Goal: Task Accomplishment & Management: Complete application form

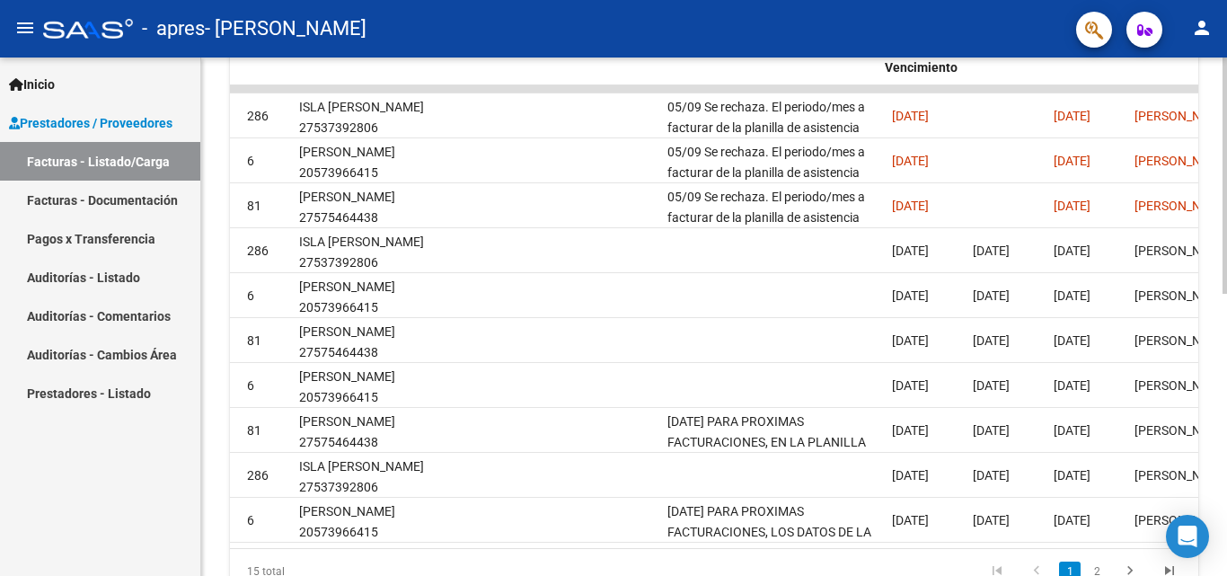
scroll to position [0, 2429]
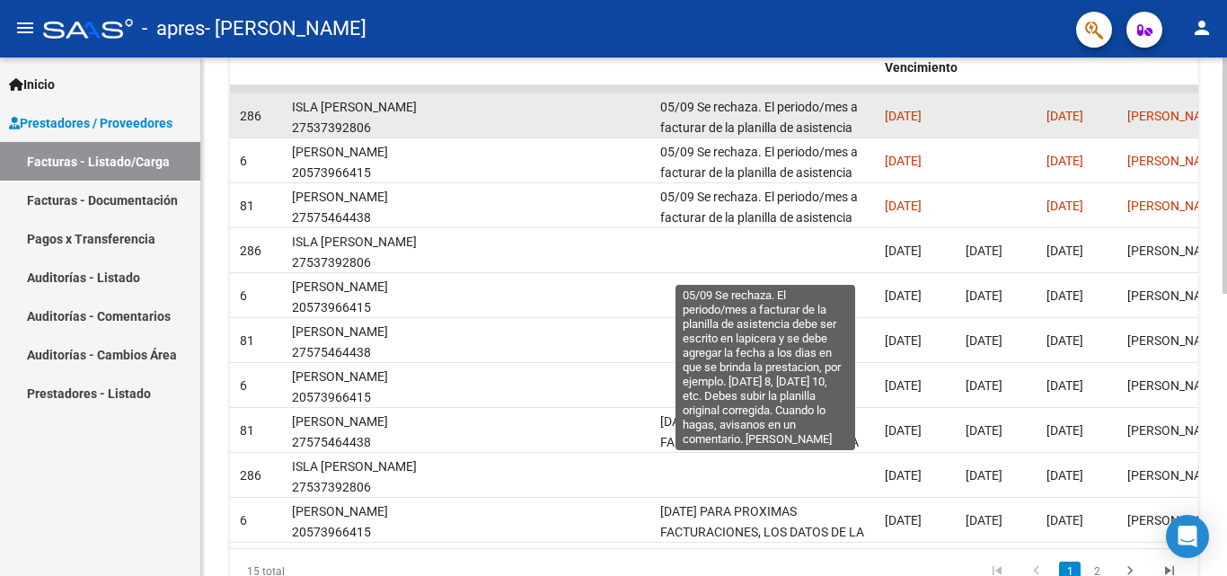
click at [736, 113] on span "05/09 Se rechaza. El periodo/mes a facturar de la planilla de asistencia debe s…" at bounding box center [763, 189] width 207 height 178
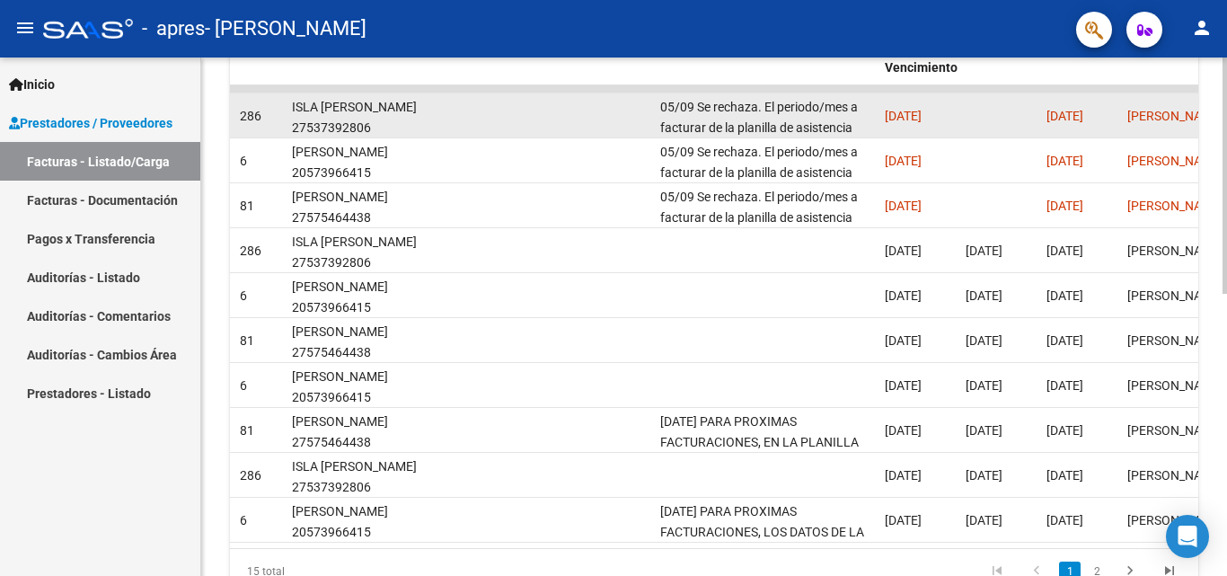
click at [736, 113] on span "05/09 Se rechaza. El periodo/mes a facturar de la planilla de asistencia debe s…" at bounding box center [763, 189] width 207 height 178
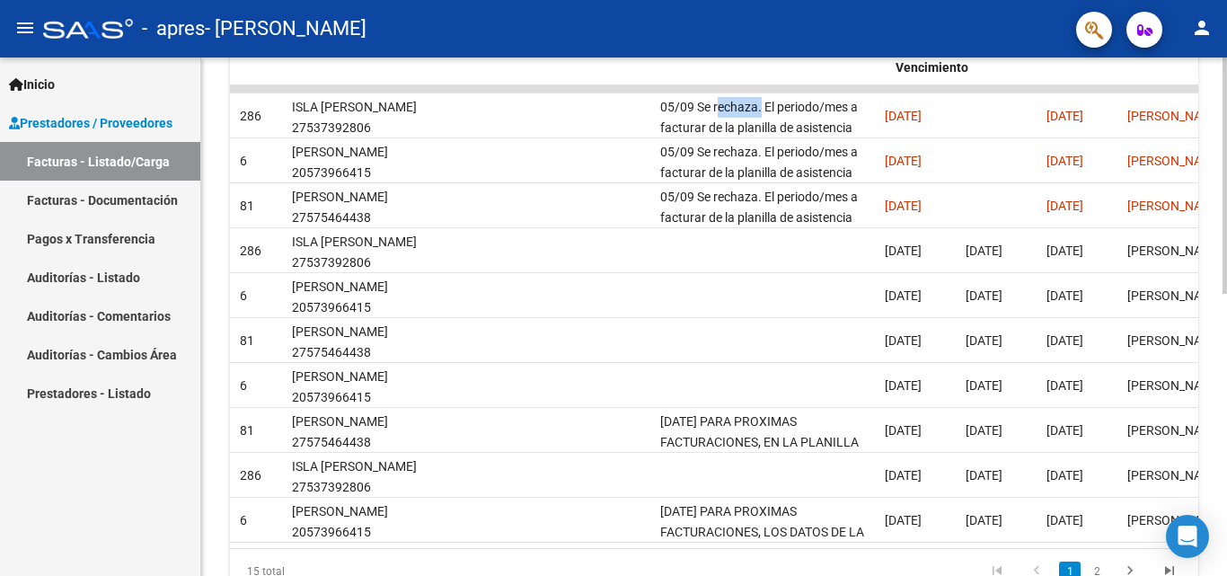
scroll to position [0, 0]
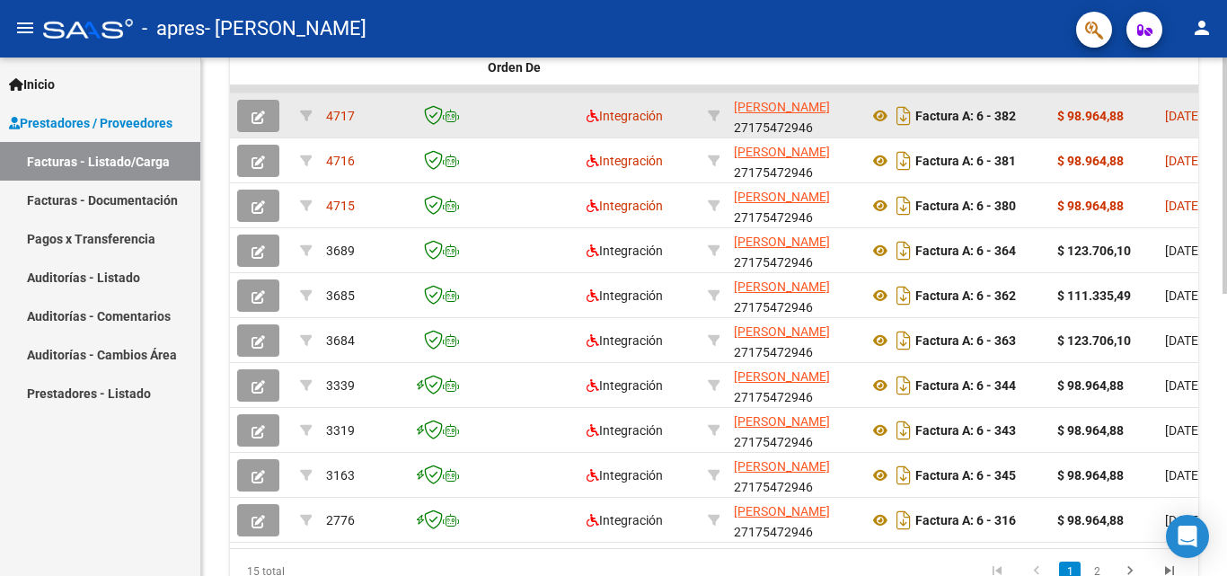
click at [256, 110] on icon "button" at bounding box center [257, 116] width 13 height 13
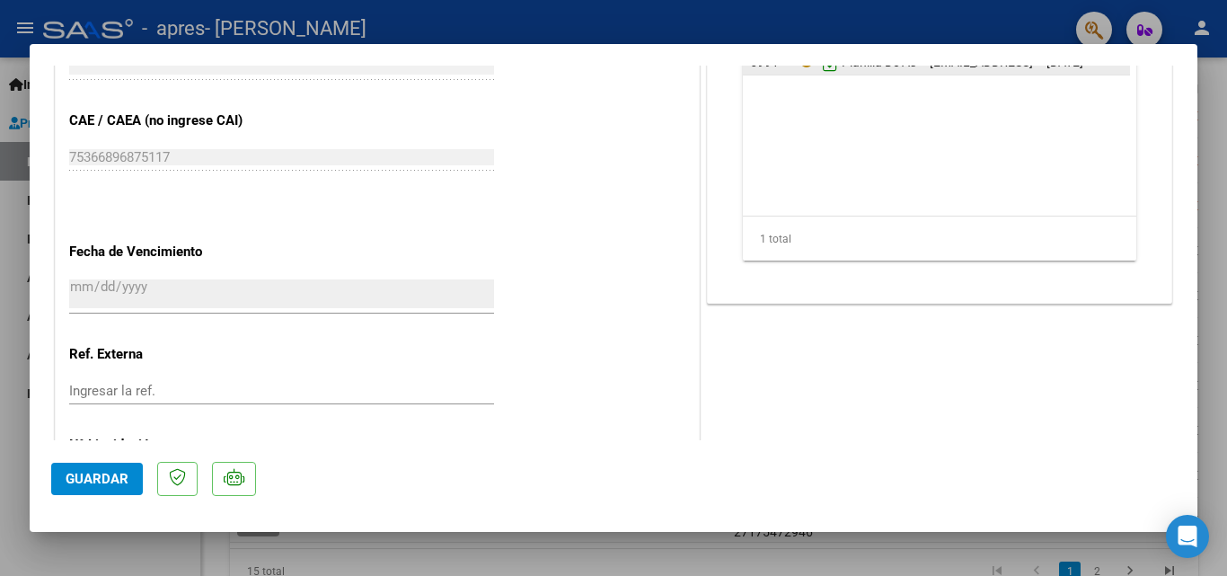
scroll to position [987, 0]
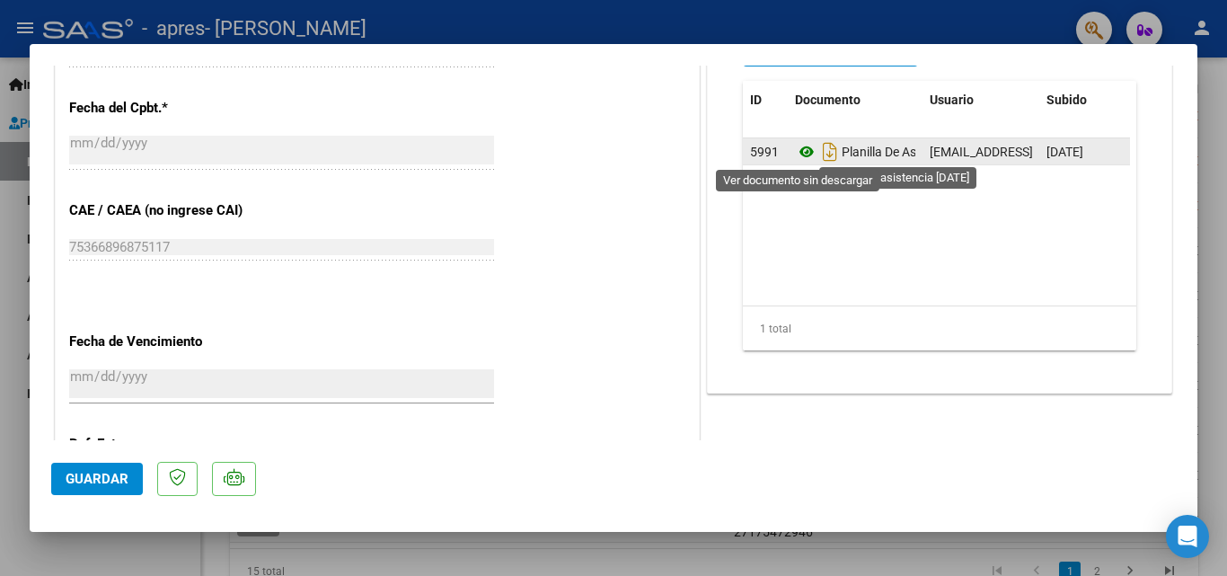
click at [802, 150] on icon at bounding box center [806, 152] width 23 height 22
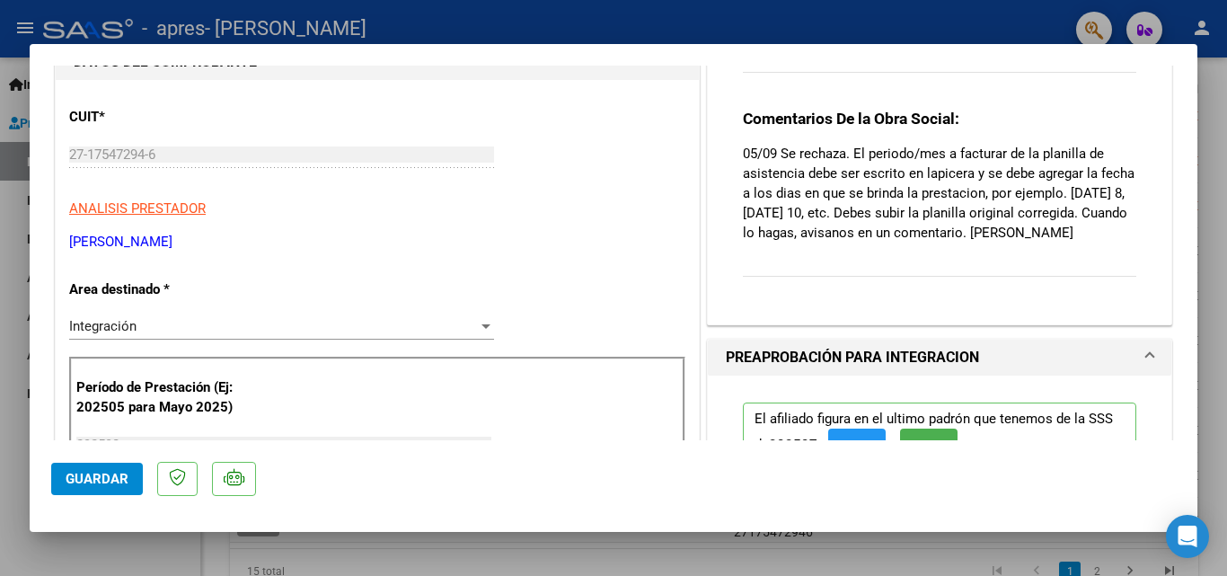
scroll to position [0, 0]
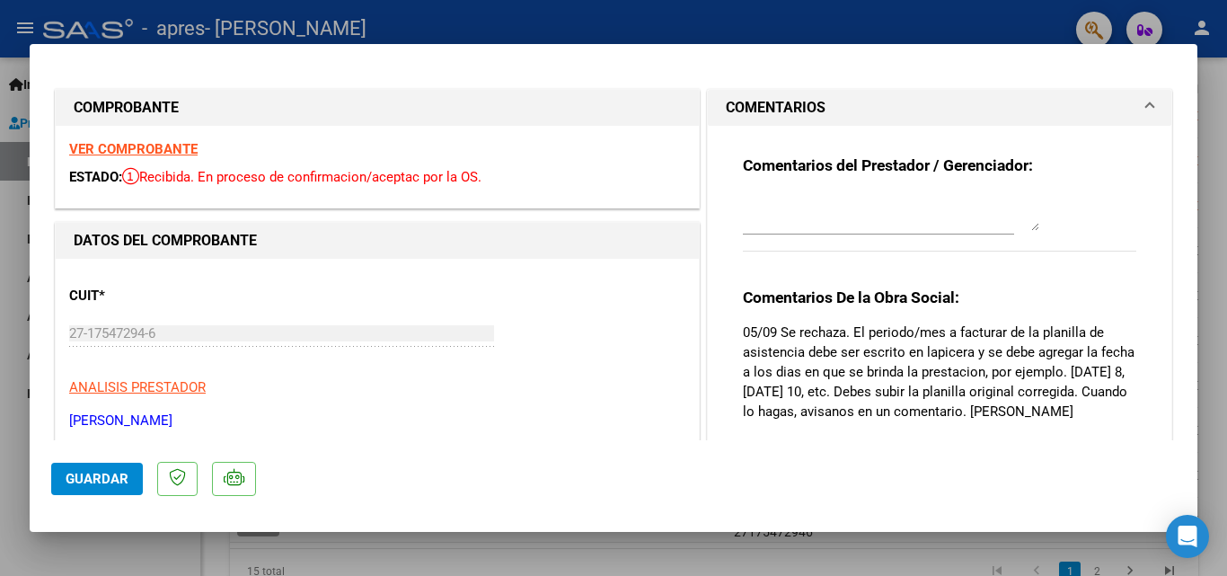
click at [0, 234] on div at bounding box center [613, 288] width 1227 height 576
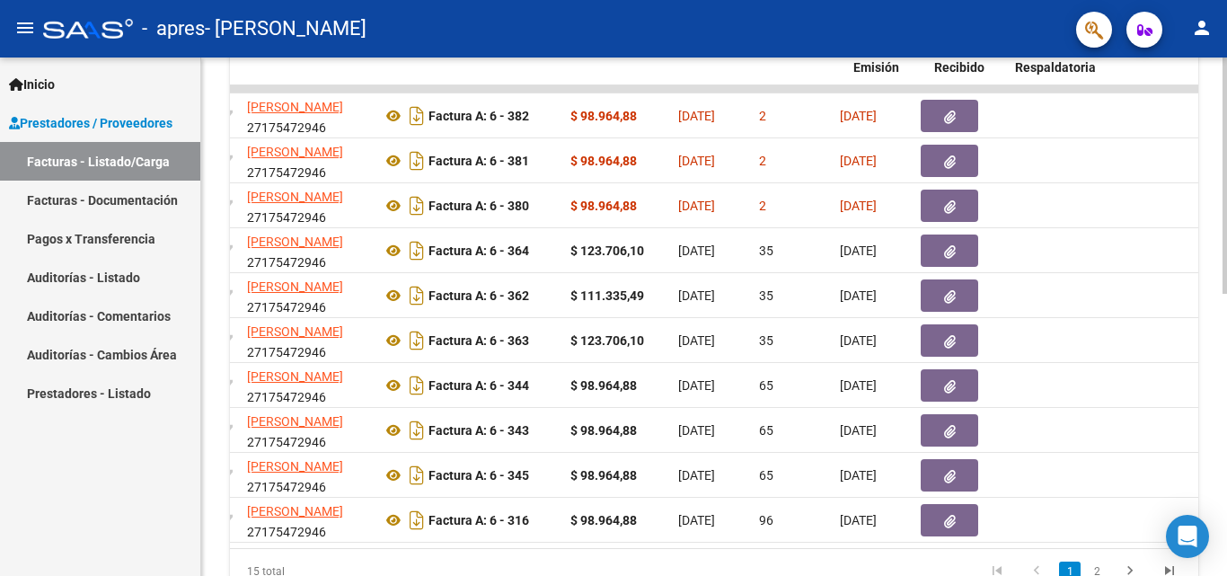
scroll to position [0, 392]
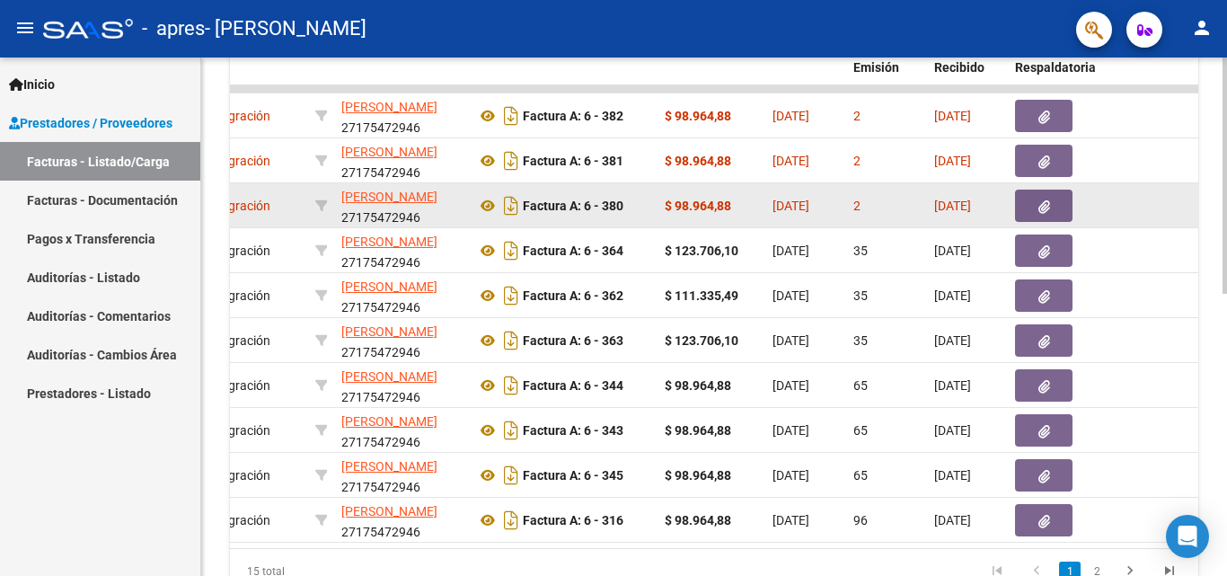
click at [462, 203] on datatable-body-cell "[PERSON_NAME] 27175472946" at bounding box center [401, 205] width 135 height 44
click at [1049, 198] on span "button" at bounding box center [1044, 206] width 12 height 16
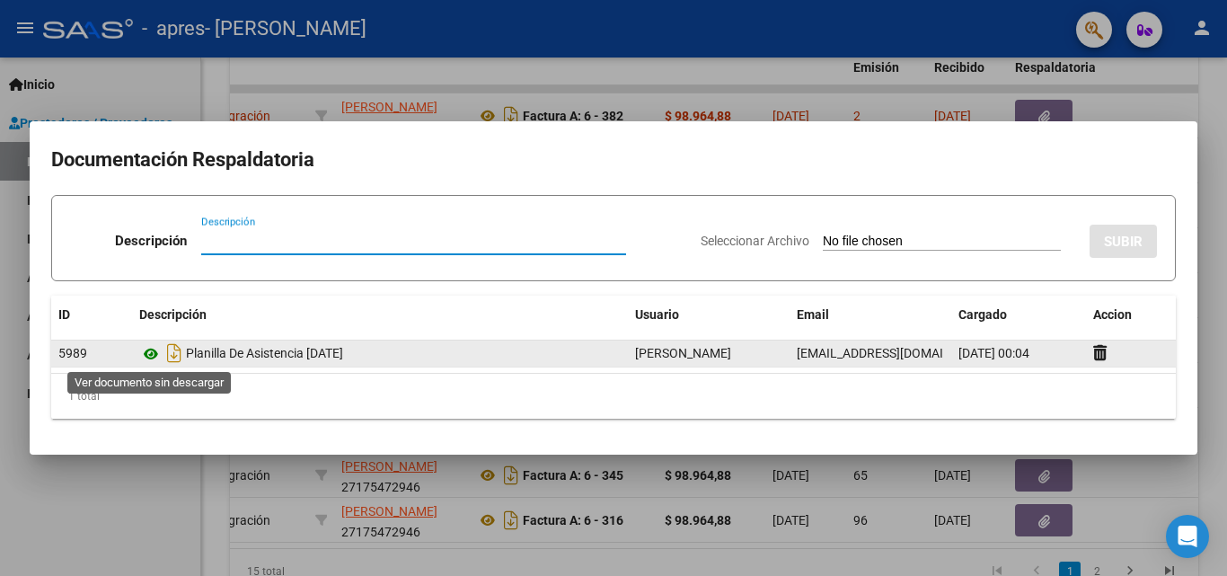
click at [147, 353] on icon at bounding box center [150, 354] width 23 height 22
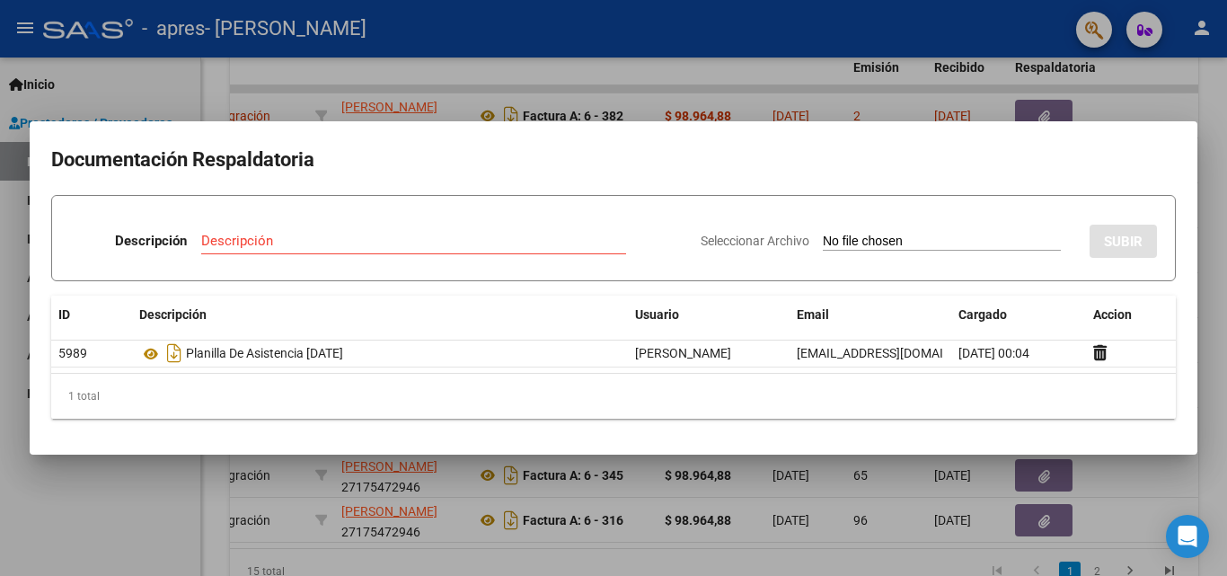
click at [942, 471] on div at bounding box center [613, 288] width 1227 height 576
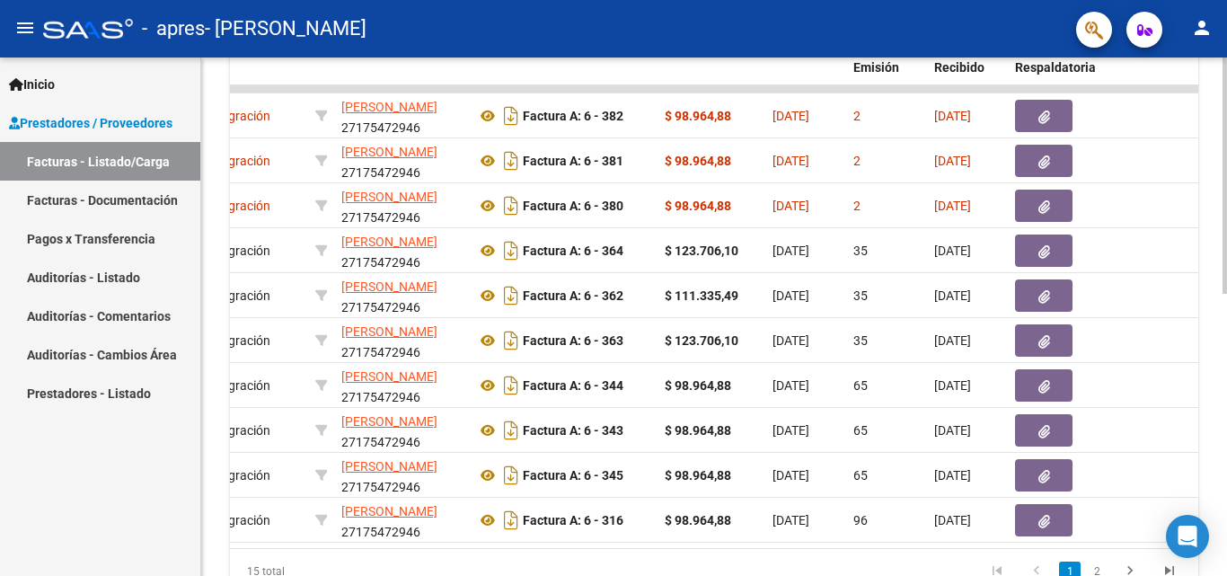
click at [548, 571] on datatable-pager "1 2" at bounding box center [809, 571] width 760 height 31
drag, startPoint x: 546, startPoint y: 566, endPoint x: 550, endPoint y: 548, distance: 18.3
click at [548, 551] on div "ID CAE Facturado x Orden De Area Razón Social CPBT Monto Fecha Cpbt Días desde …" at bounding box center [714, 311] width 968 height 566
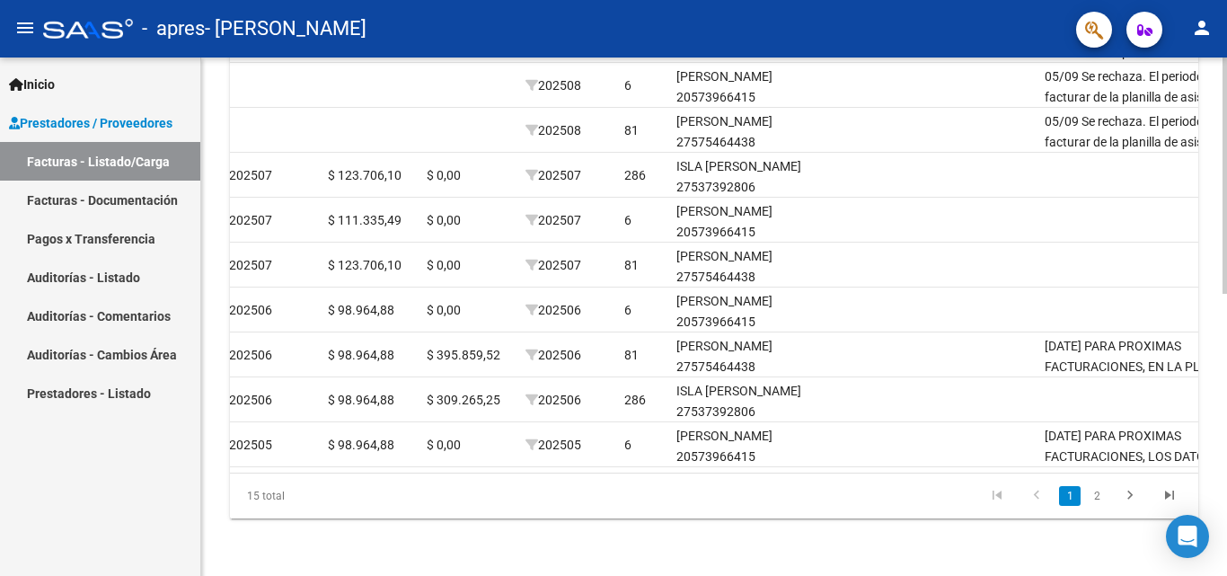
scroll to position [0, 0]
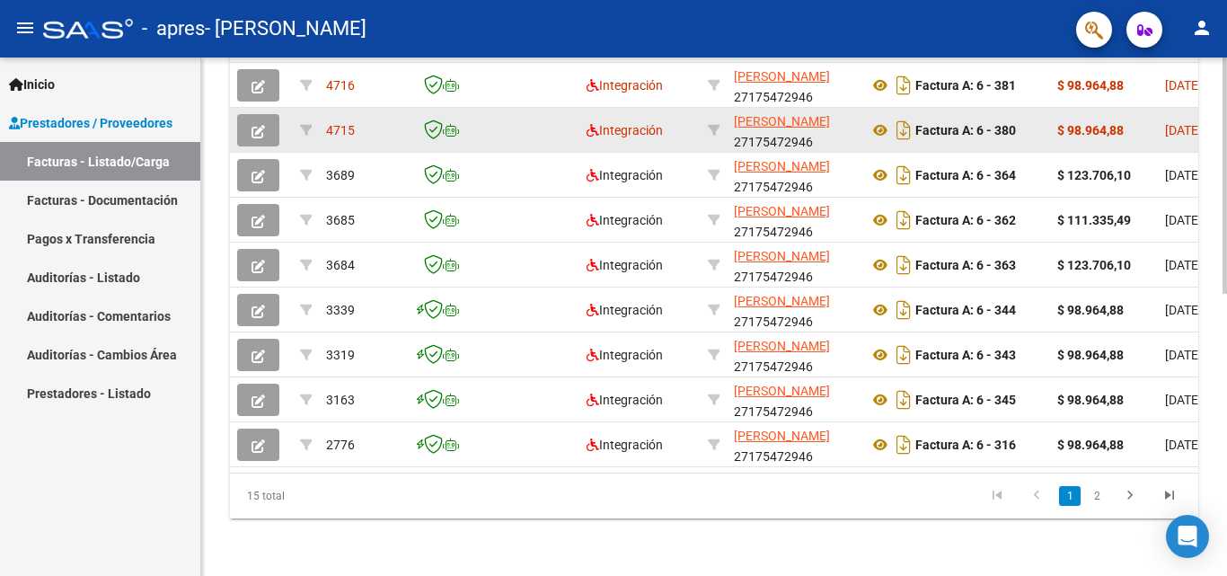
click at [256, 125] on icon "button" at bounding box center [257, 131] width 13 height 13
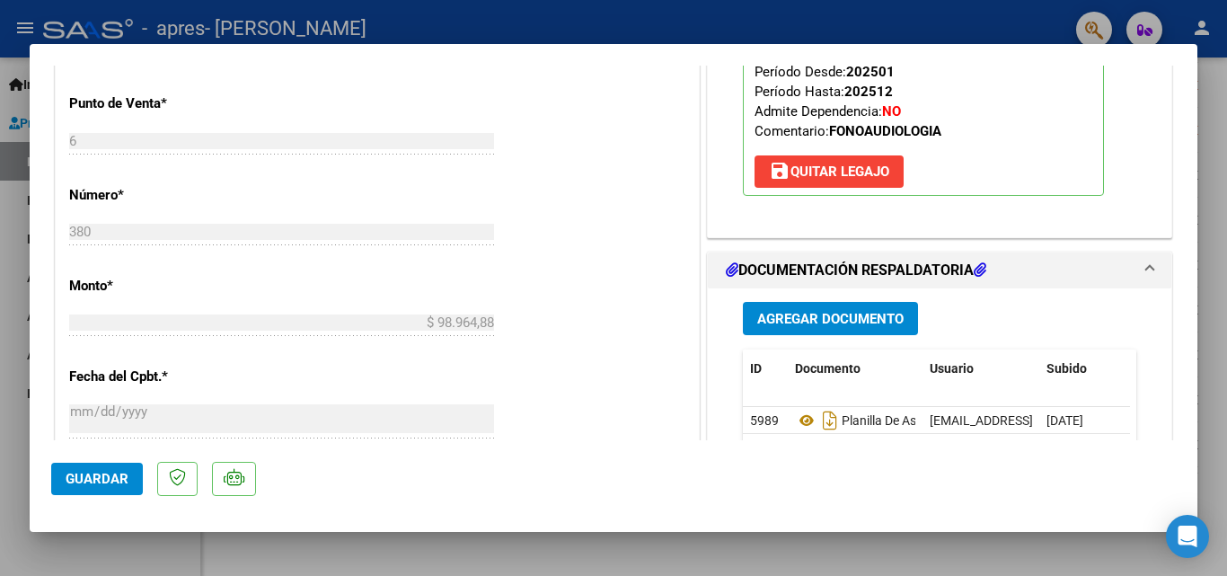
scroll to position [808, 0]
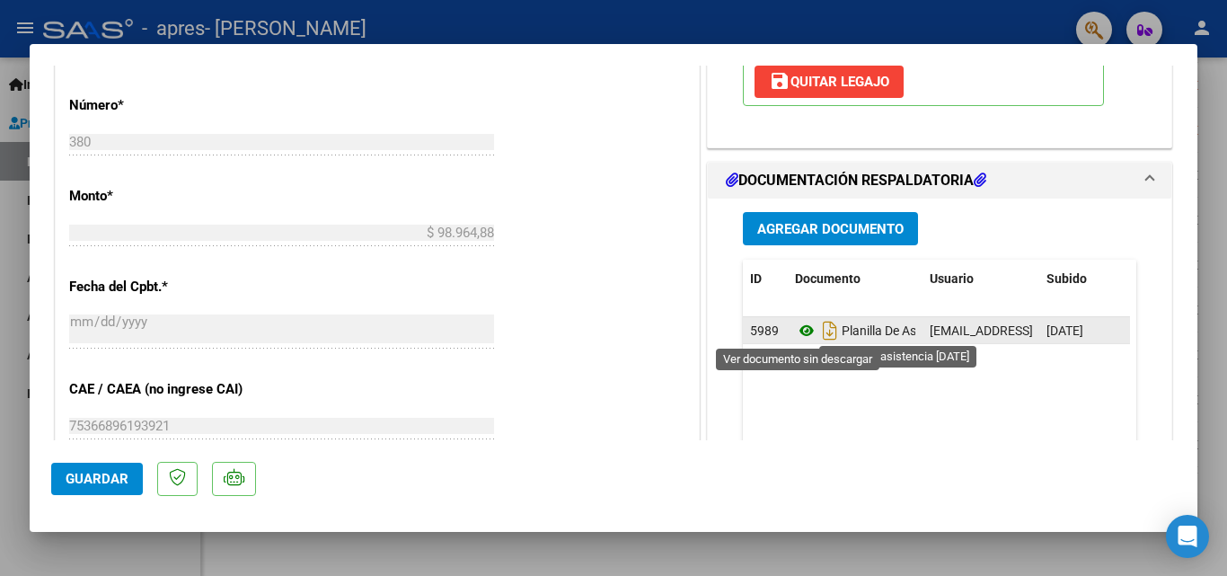
click at [796, 330] on icon at bounding box center [806, 331] width 23 height 22
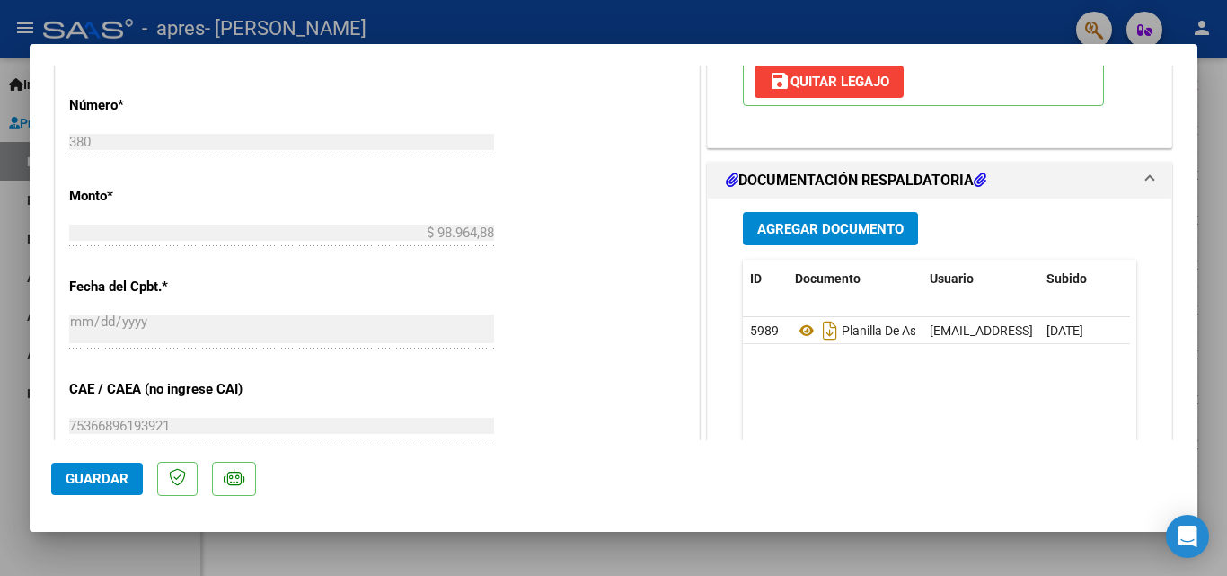
click at [0, 156] on div at bounding box center [613, 288] width 1227 height 576
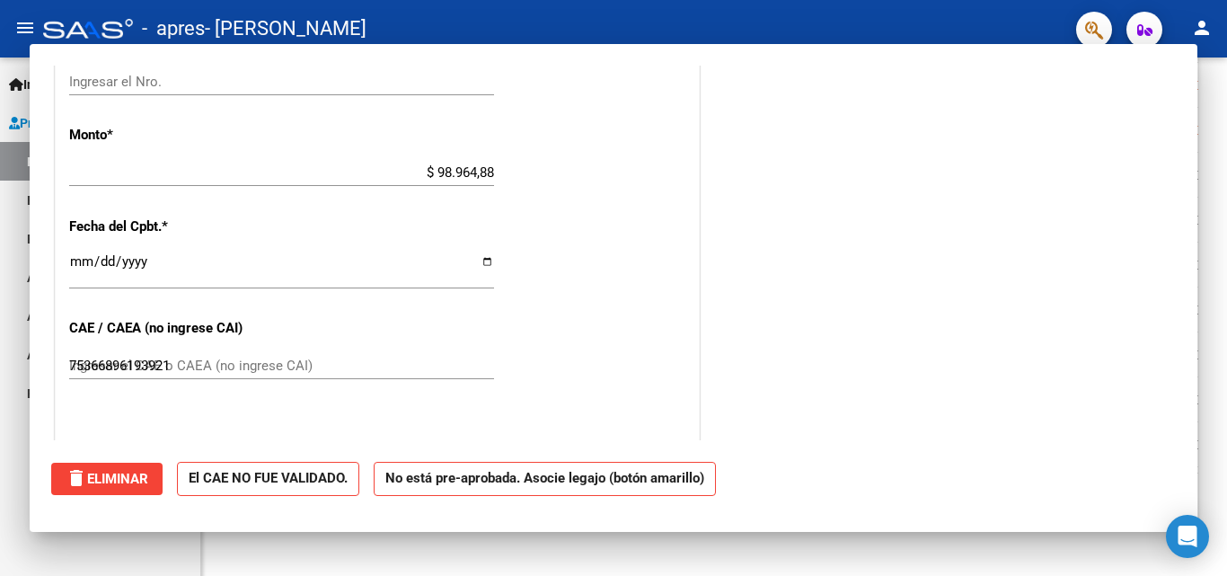
type input "$ 0,00"
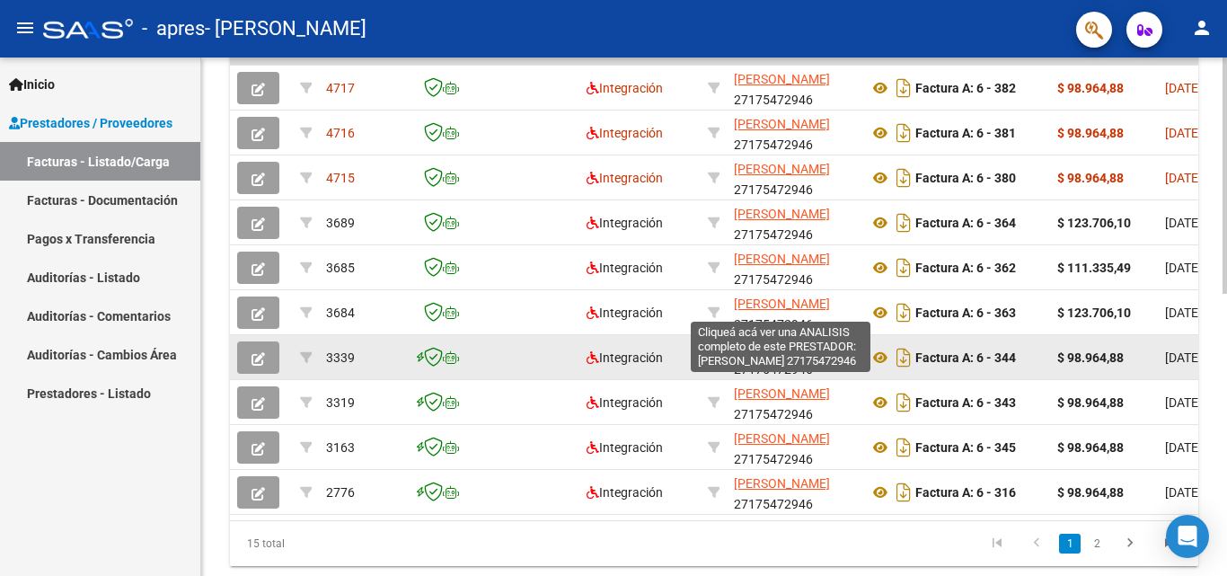
scroll to position [441, 0]
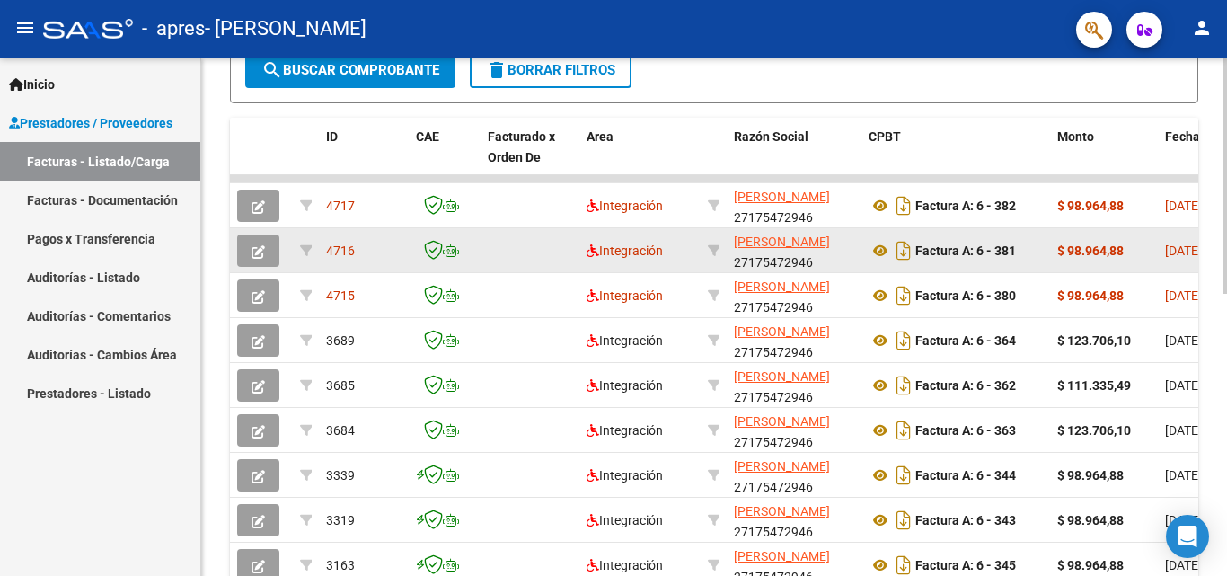
click at [259, 248] on icon "button" at bounding box center [257, 251] width 13 height 13
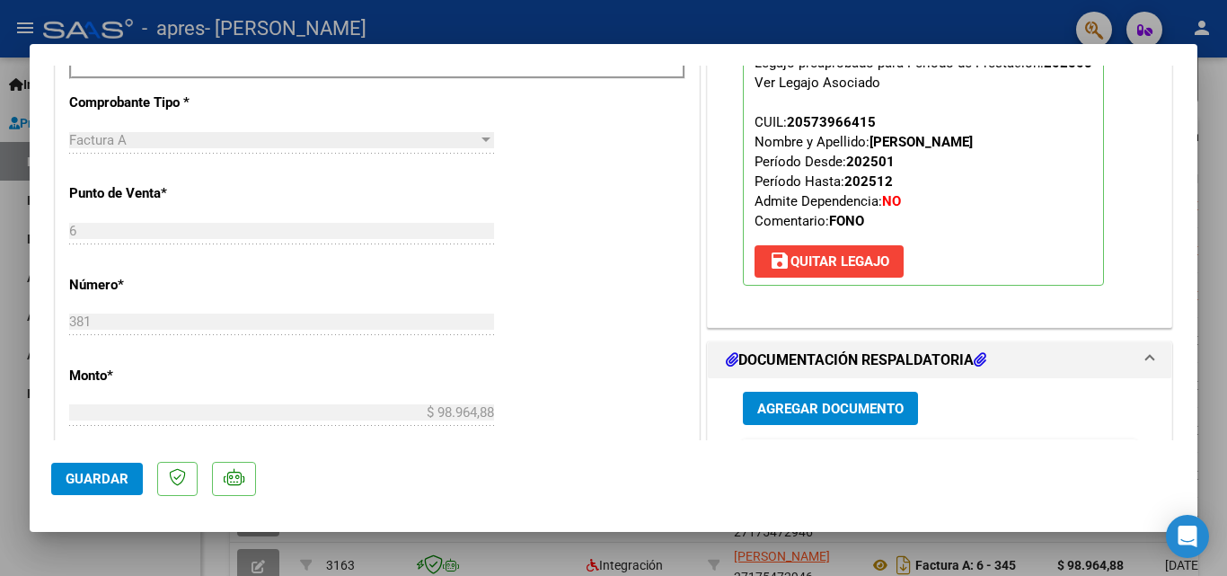
scroll to position [898, 0]
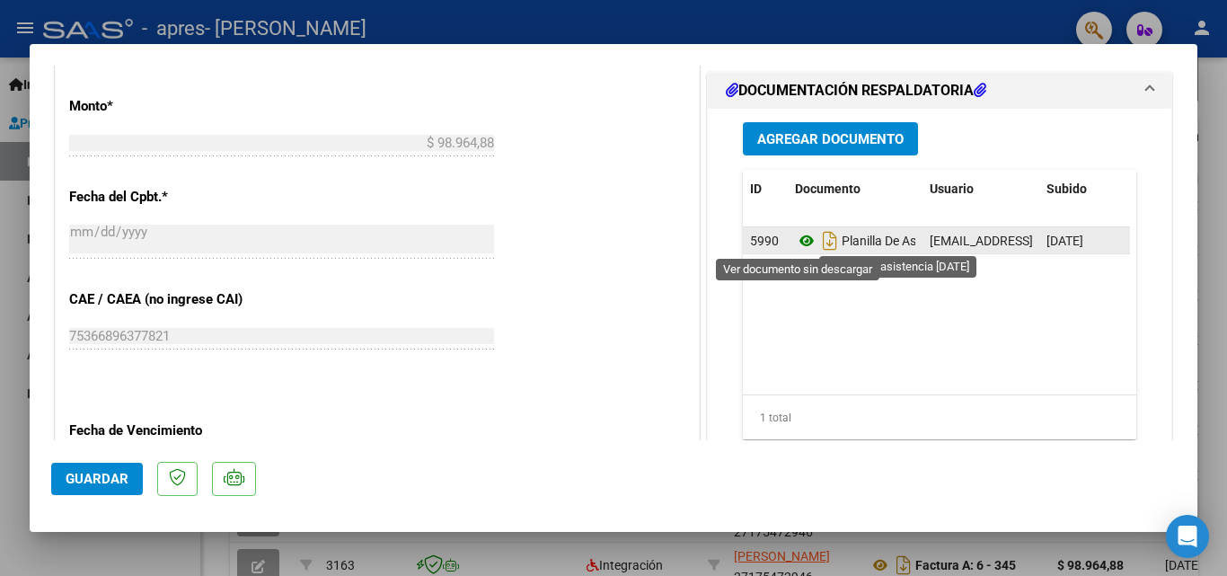
click at [801, 234] on icon at bounding box center [806, 241] width 23 height 22
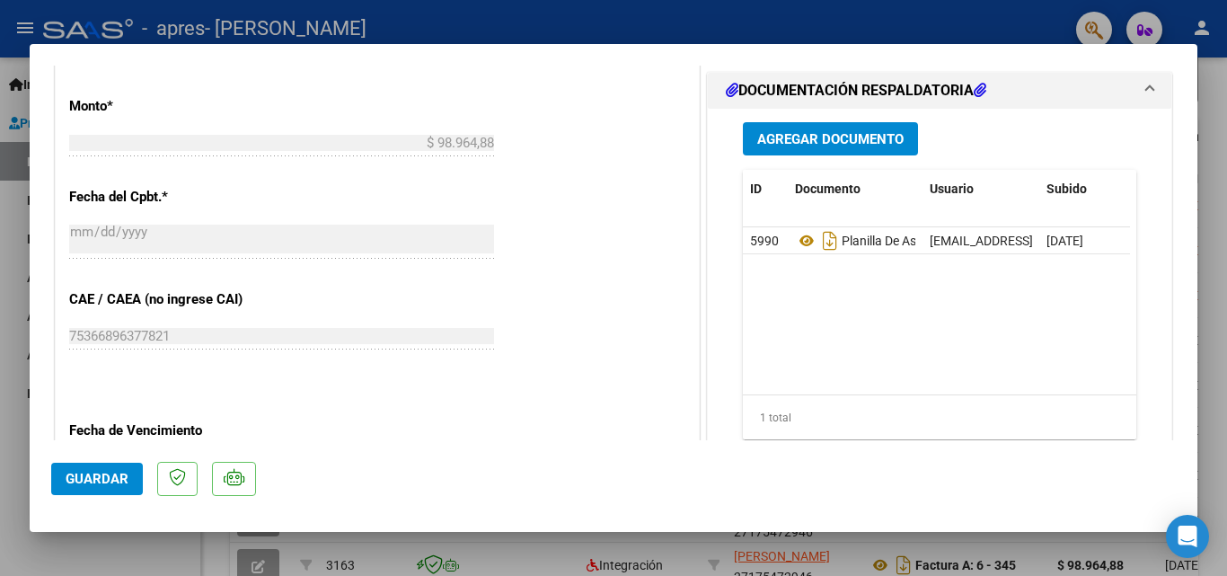
click at [0, 204] on div at bounding box center [613, 288] width 1227 height 576
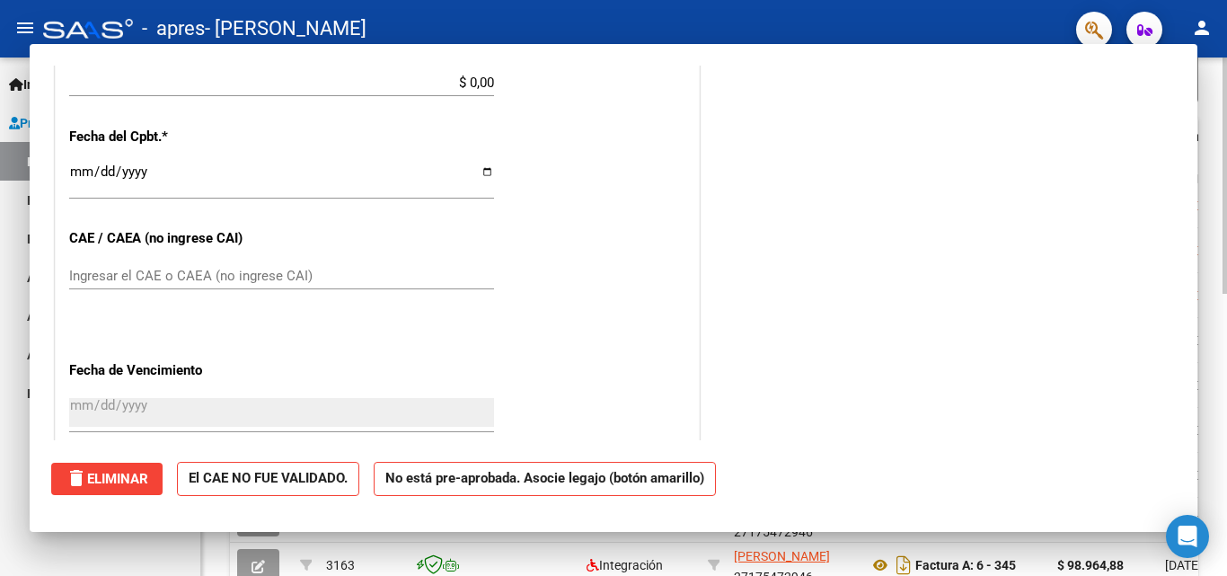
scroll to position [0, 0]
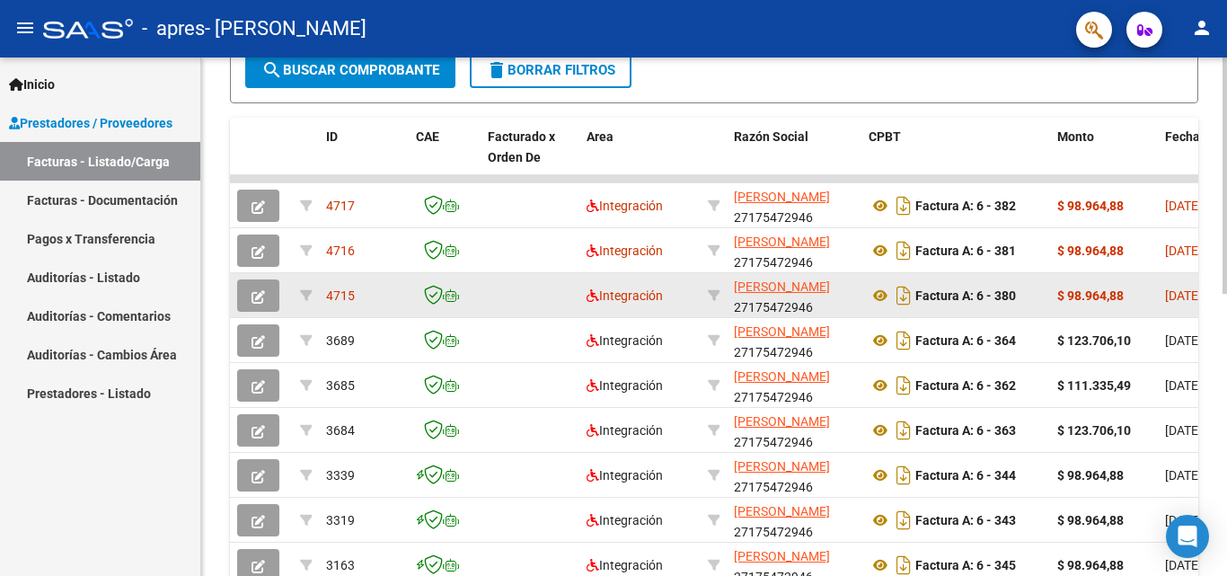
click at [257, 295] on icon "button" at bounding box center [257, 296] width 13 height 13
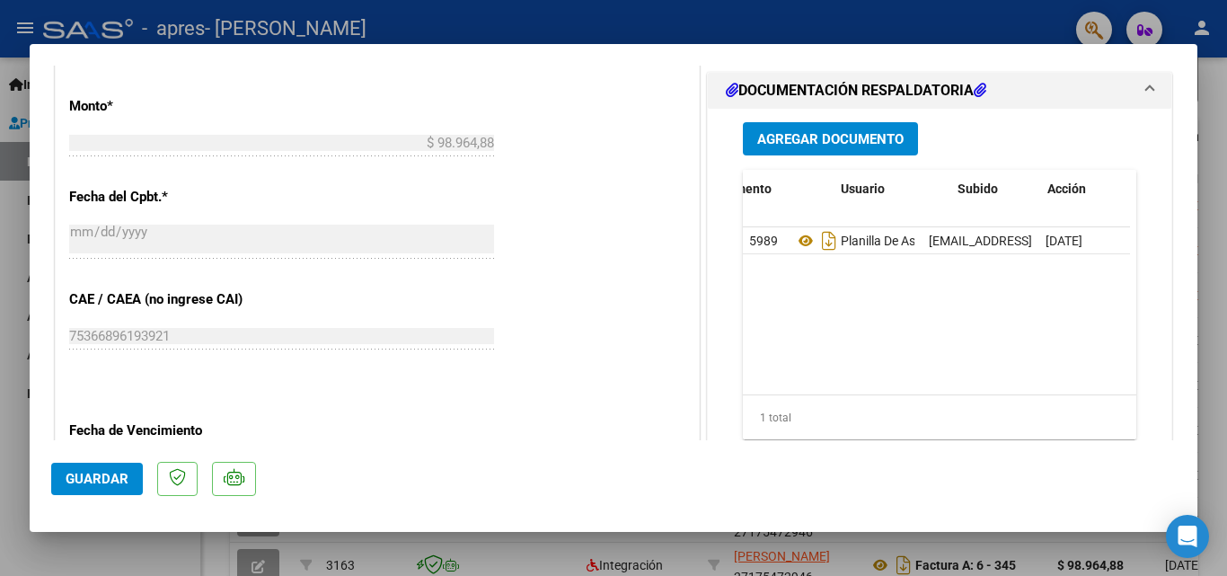
scroll to position [0, 89]
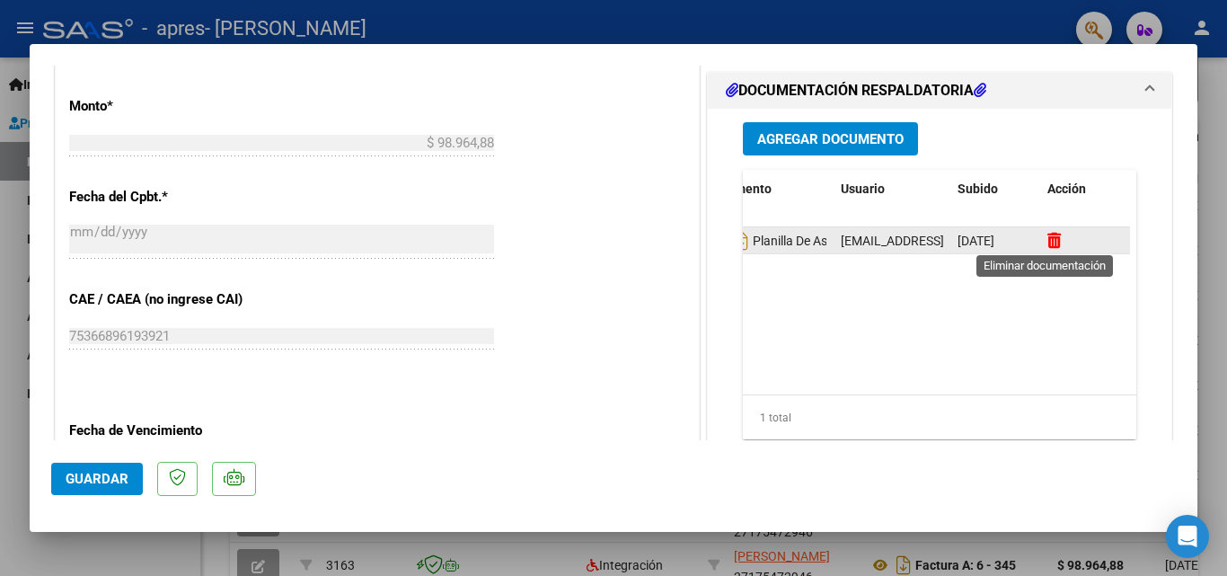
click at [1047, 235] on icon at bounding box center [1053, 240] width 13 height 17
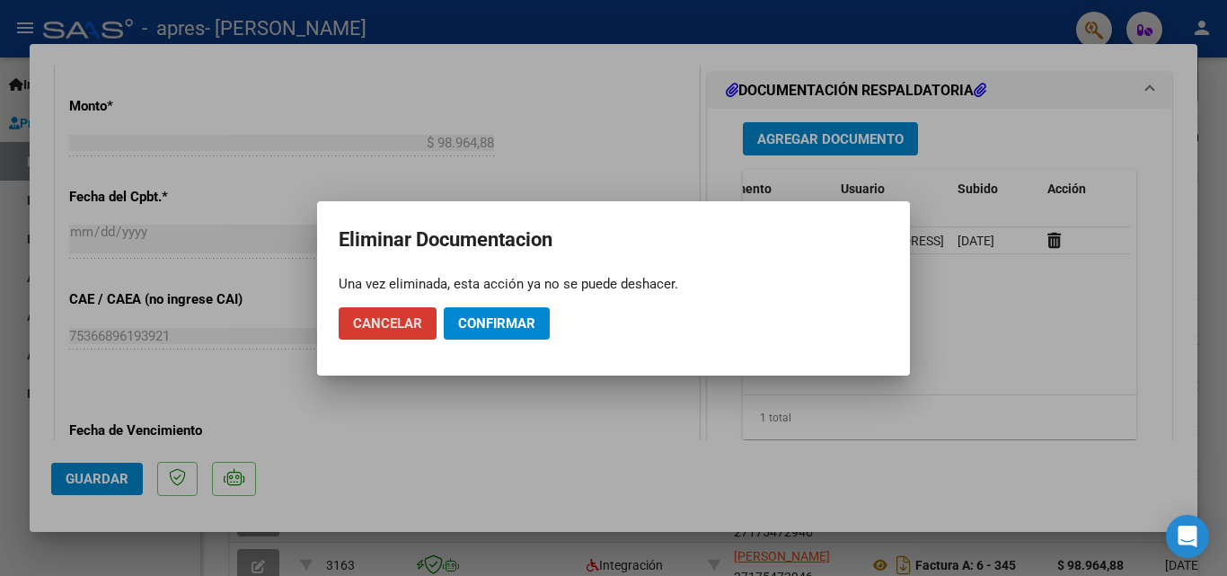
click at [405, 327] on span "Cancelar" at bounding box center [387, 323] width 69 height 16
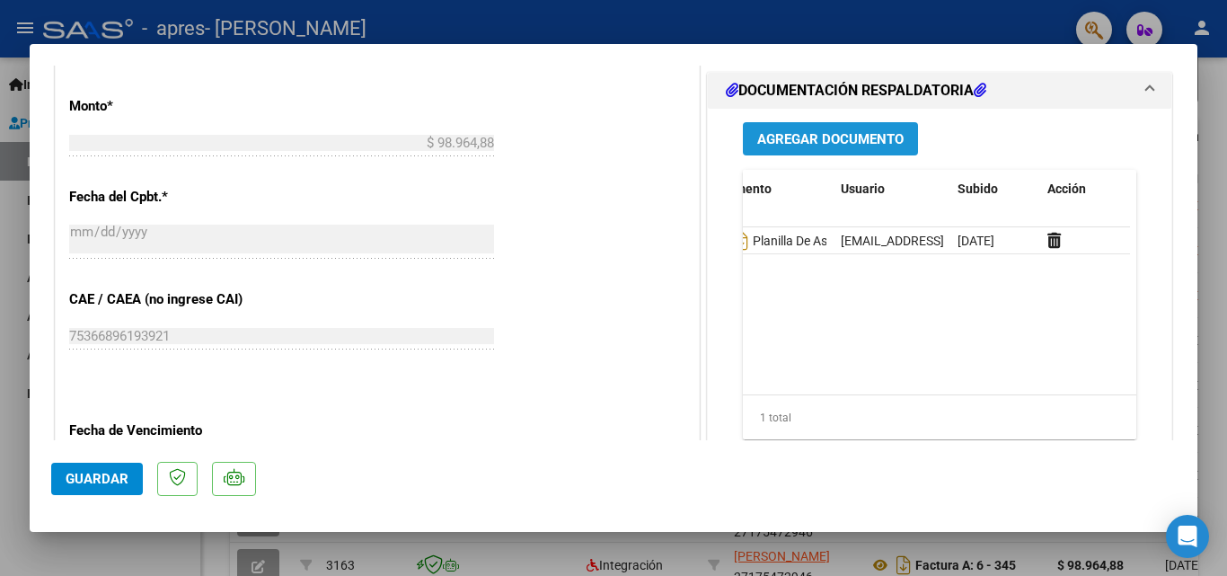
click at [838, 142] on span "Agregar Documento" at bounding box center [830, 139] width 146 height 16
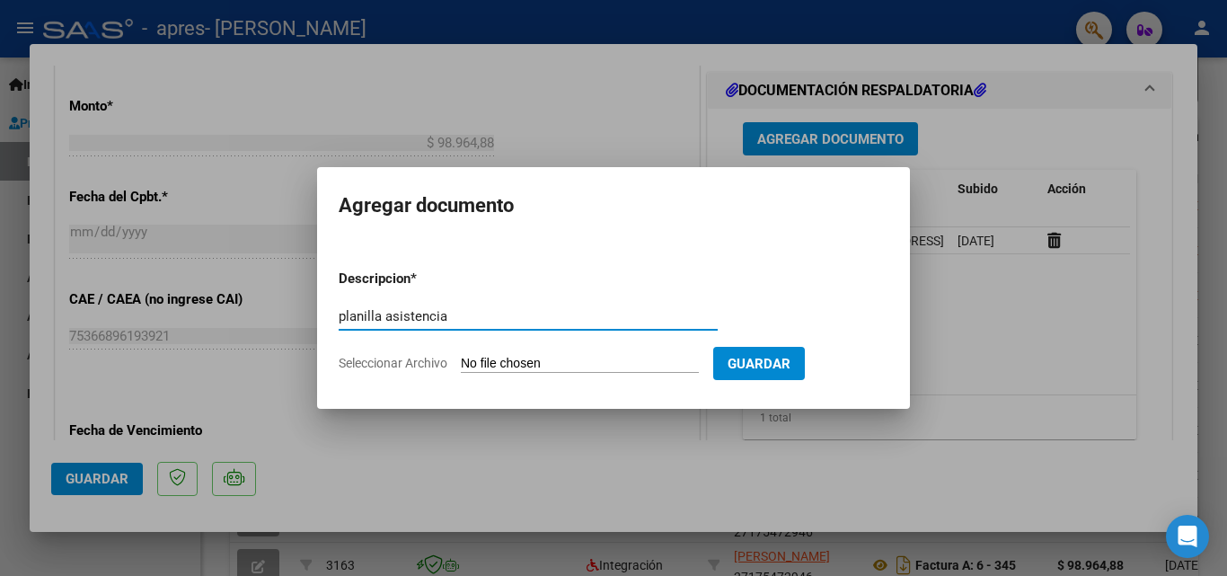
type input "planilla asistencia"
click at [592, 362] on input "Seleccionar Archivo" at bounding box center [580, 364] width 238 height 17
type input "C:\fakepath\Zafira agosto ok (1).pdf"
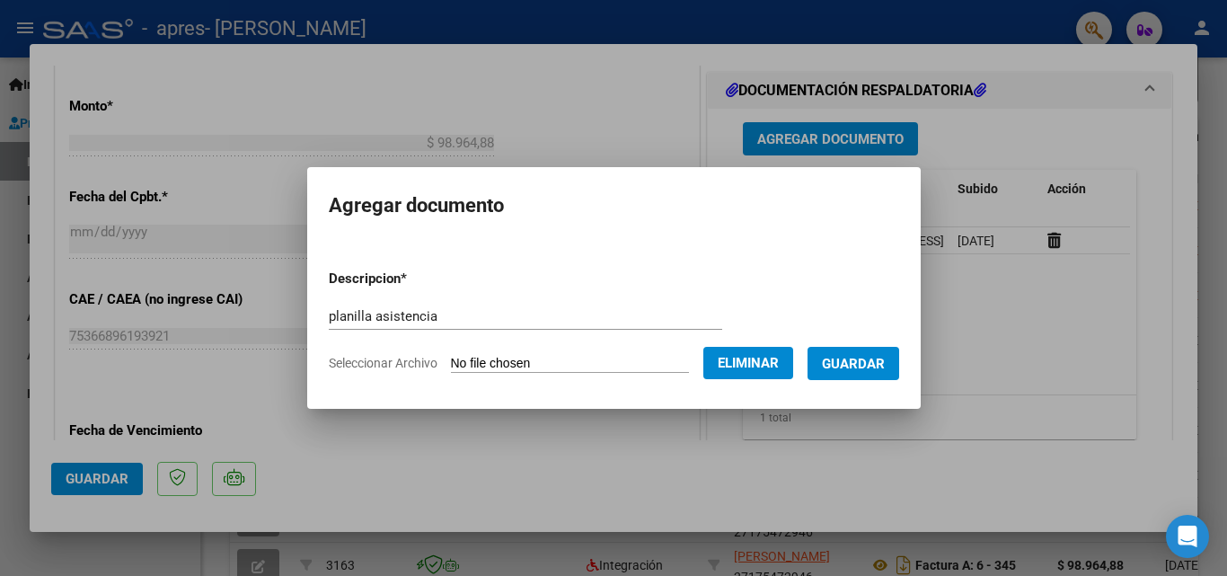
click at [849, 366] on span "Guardar" at bounding box center [853, 364] width 63 height 16
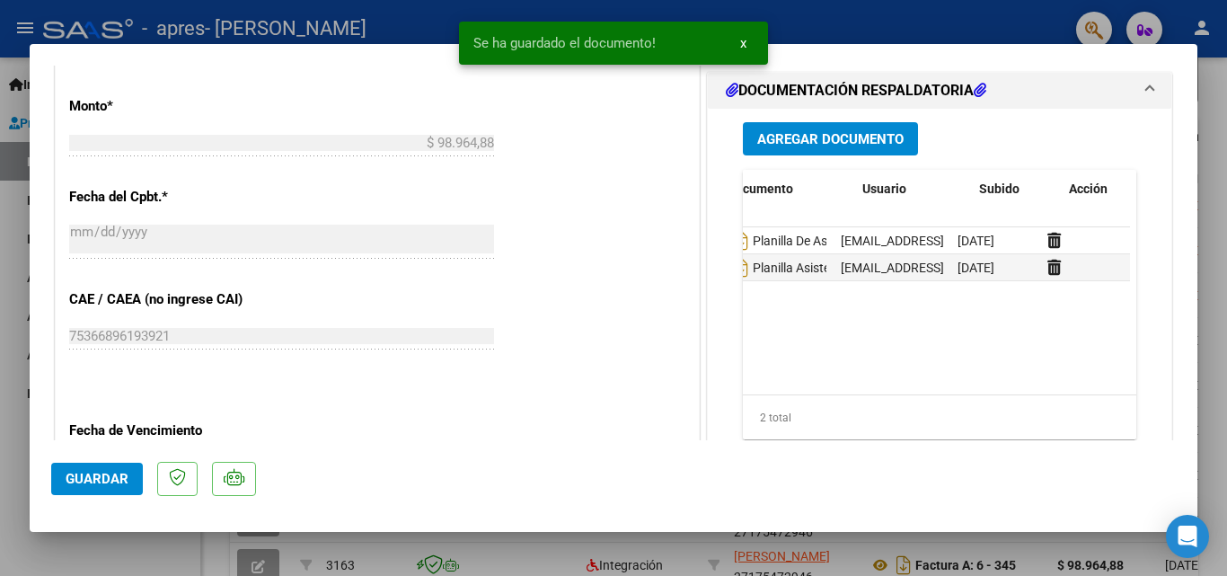
scroll to position [0, 0]
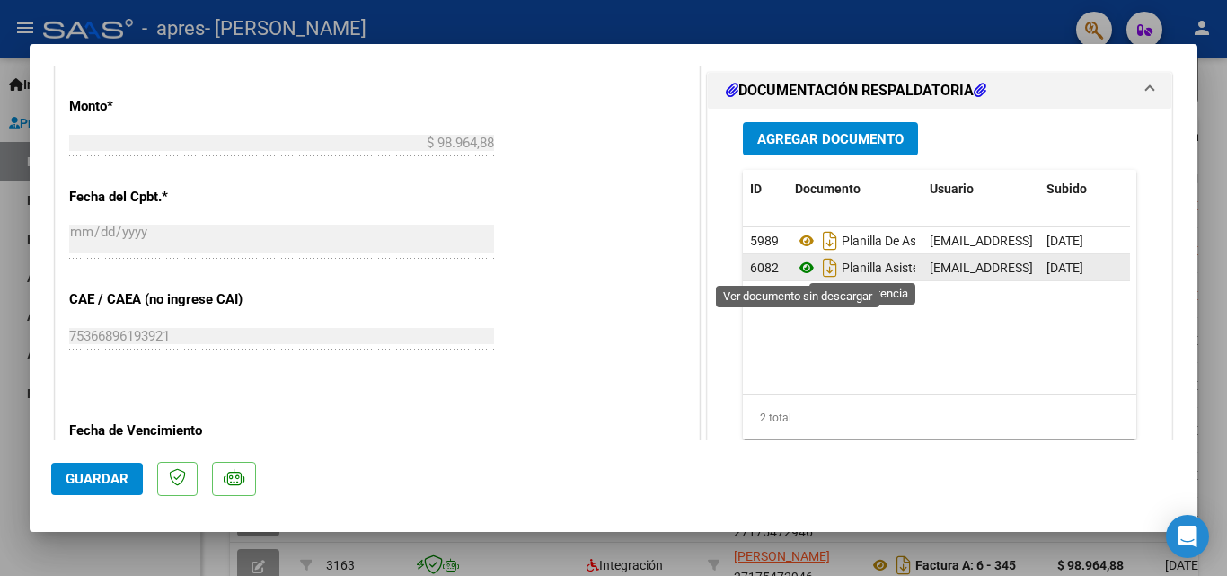
click at [801, 268] on icon at bounding box center [806, 268] width 23 height 22
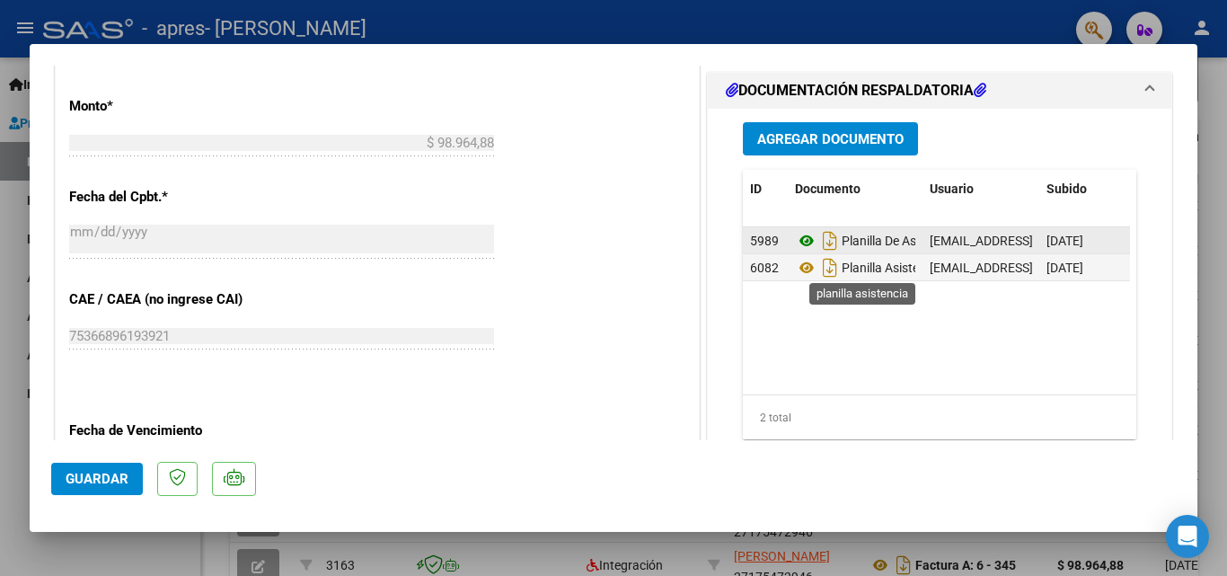
click at [797, 242] on icon at bounding box center [806, 241] width 23 height 22
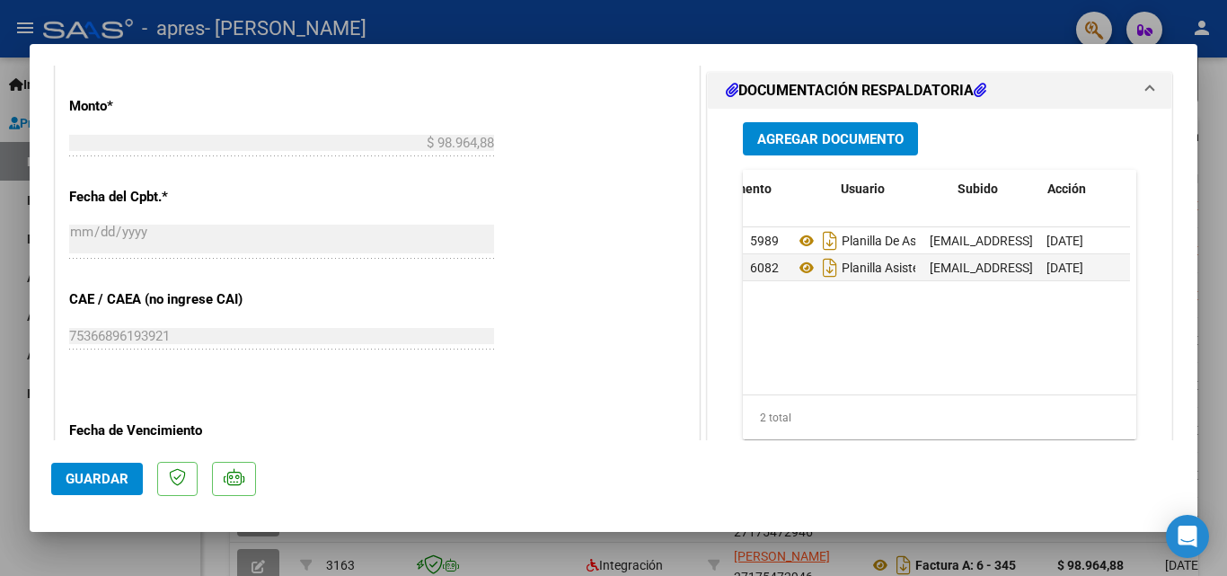
scroll to position [0, 89]
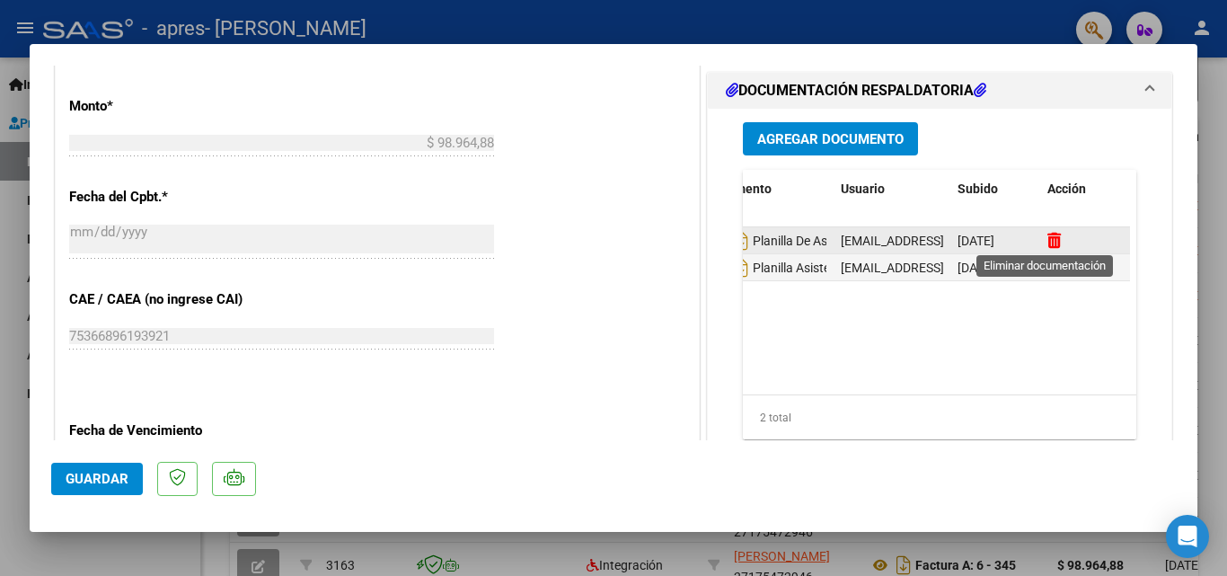
click at [1049, 237] on icon at bounding box center [1053, 240] width 13 height 17
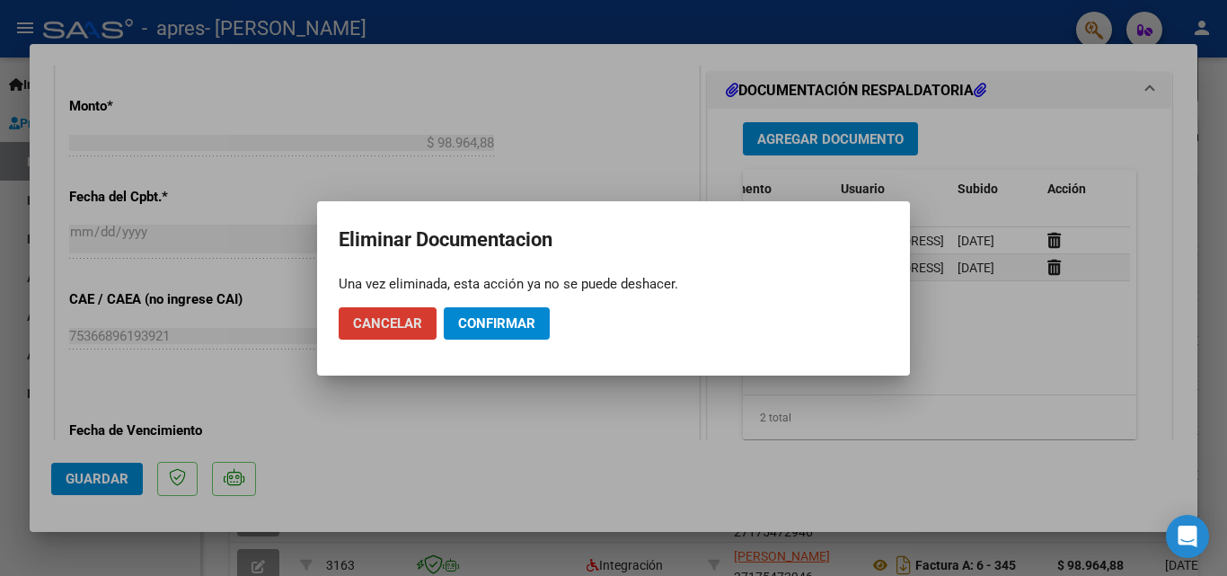
click at [515, 315] on span "Confirmar" at bounding box center [496, 323] width 77 height 16
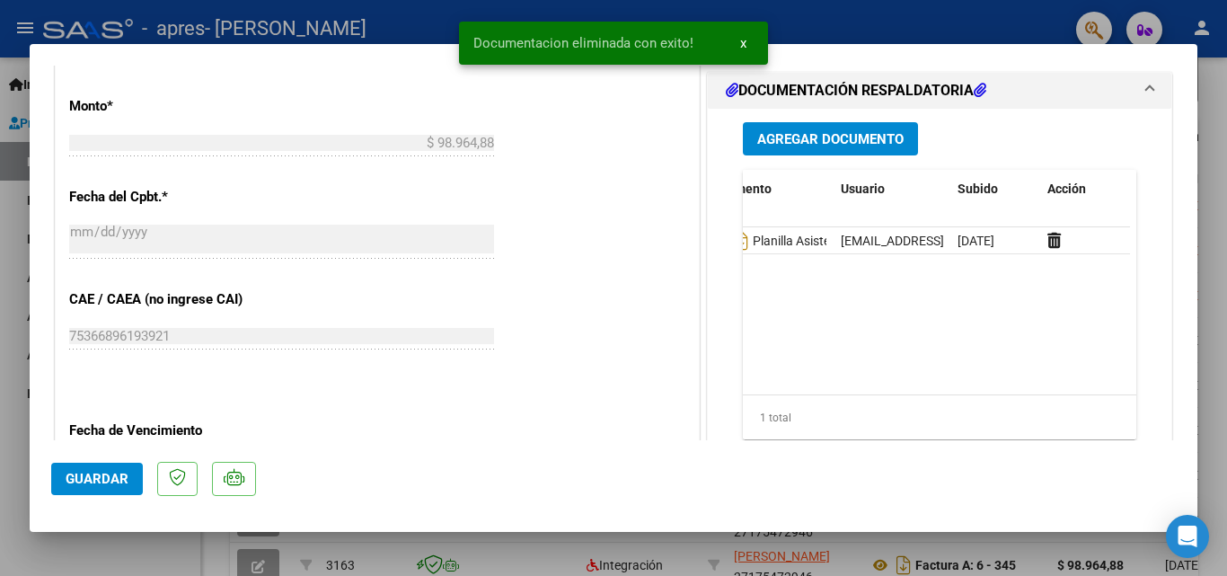
click at [93, 471] on span "Guardar" at bounding box center [97, 479] width 63 height 16
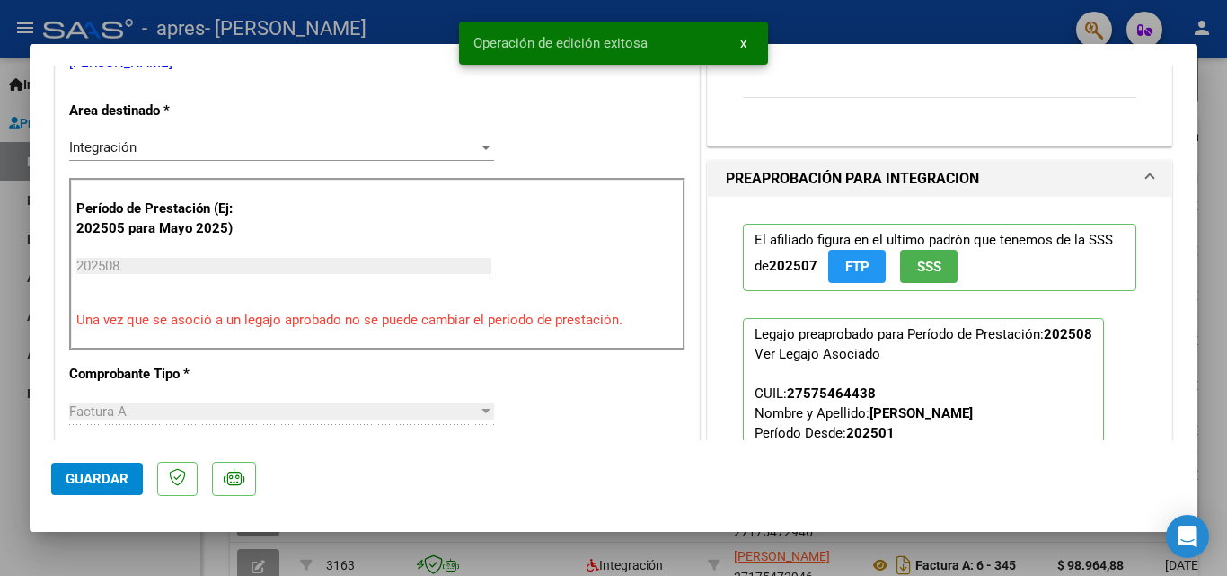
scroll to position [90, 0]
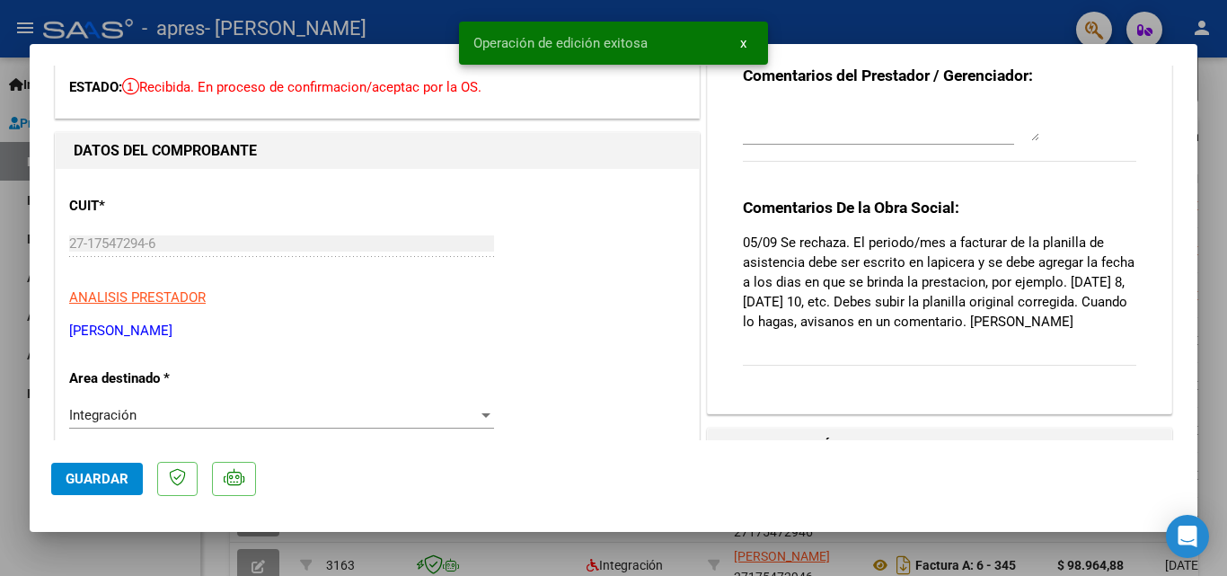
click at [867, 128] on textarea at bounding box center [891, 123] width 296 height 36
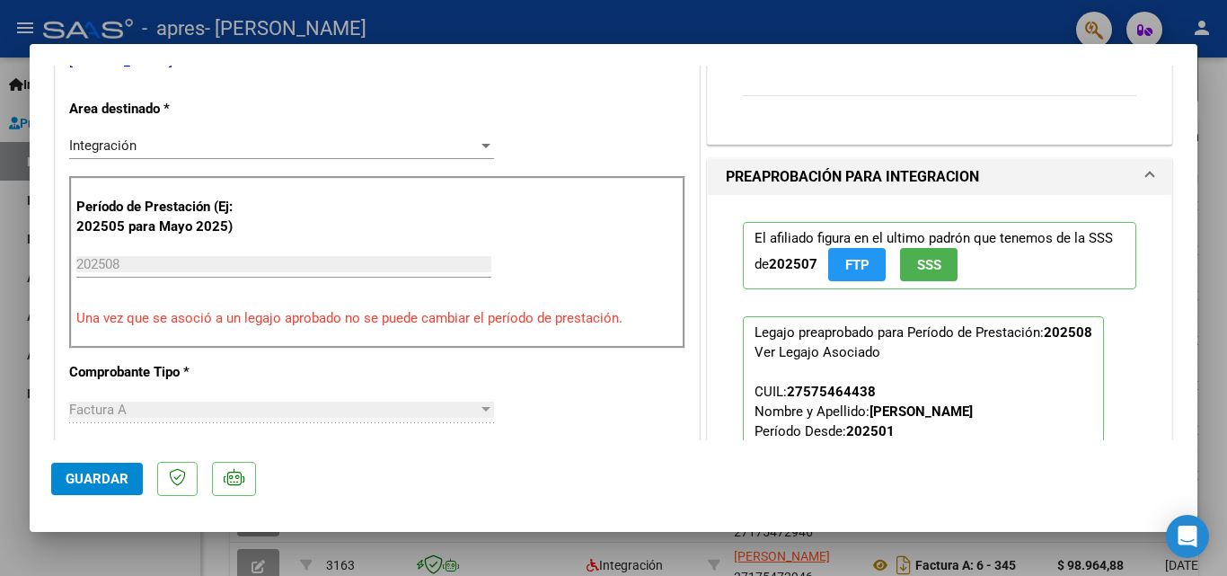
scroll to position [808, 0]
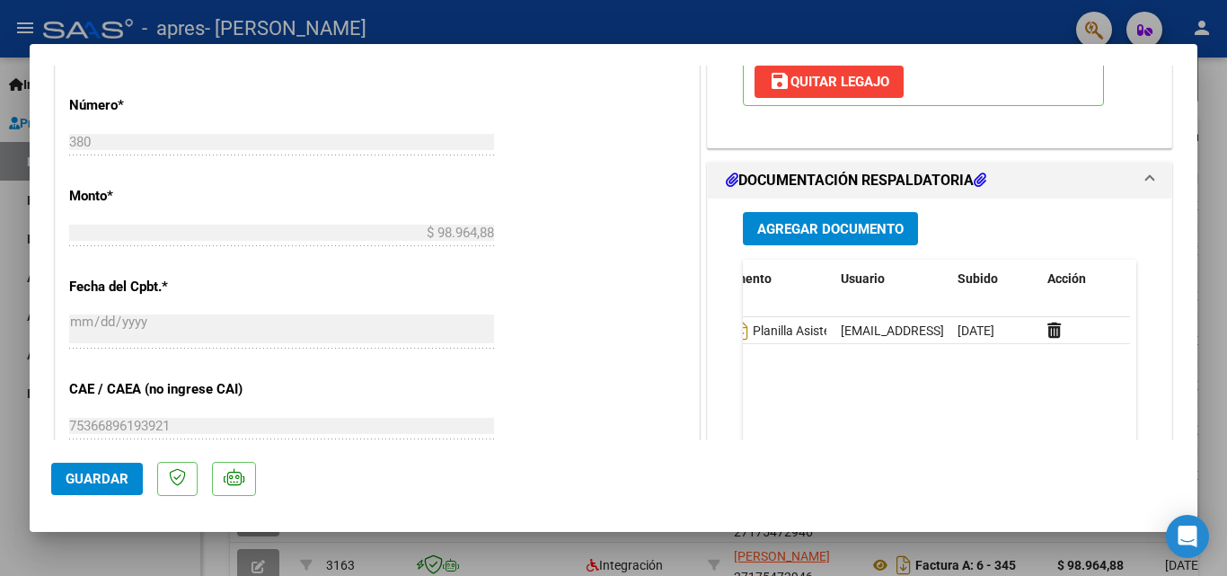
type textarea "Planilla corregida."
click at [76, 488] on button "Guardar" at bounding box center [97, 478] width 92 height 32
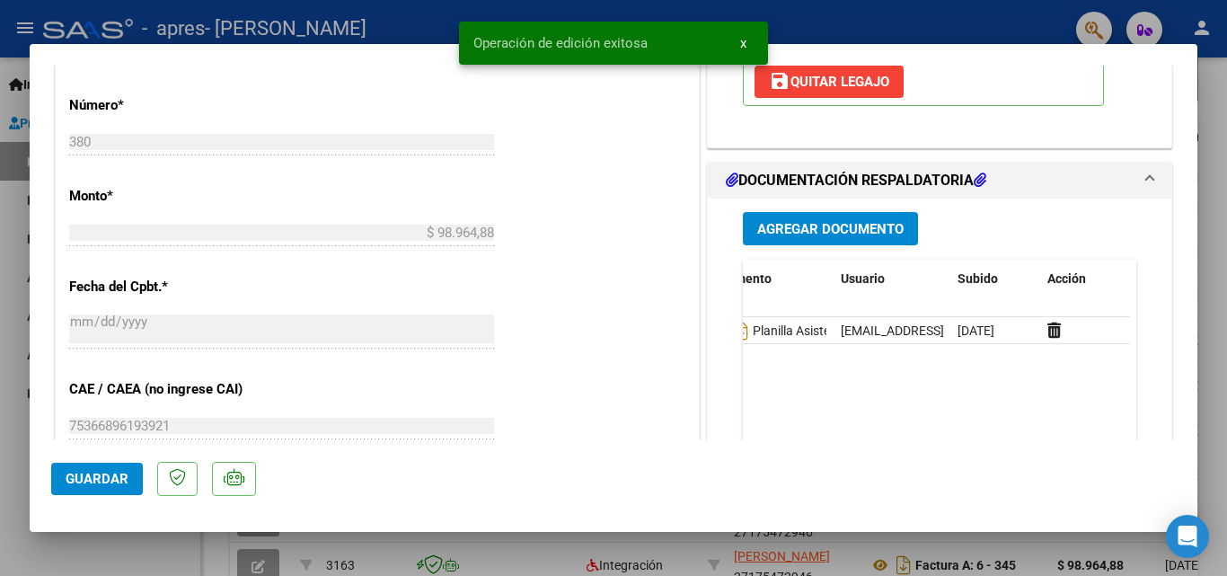
click at [20, 398] on div at bounding box center [613, 288] width 1227 height 576
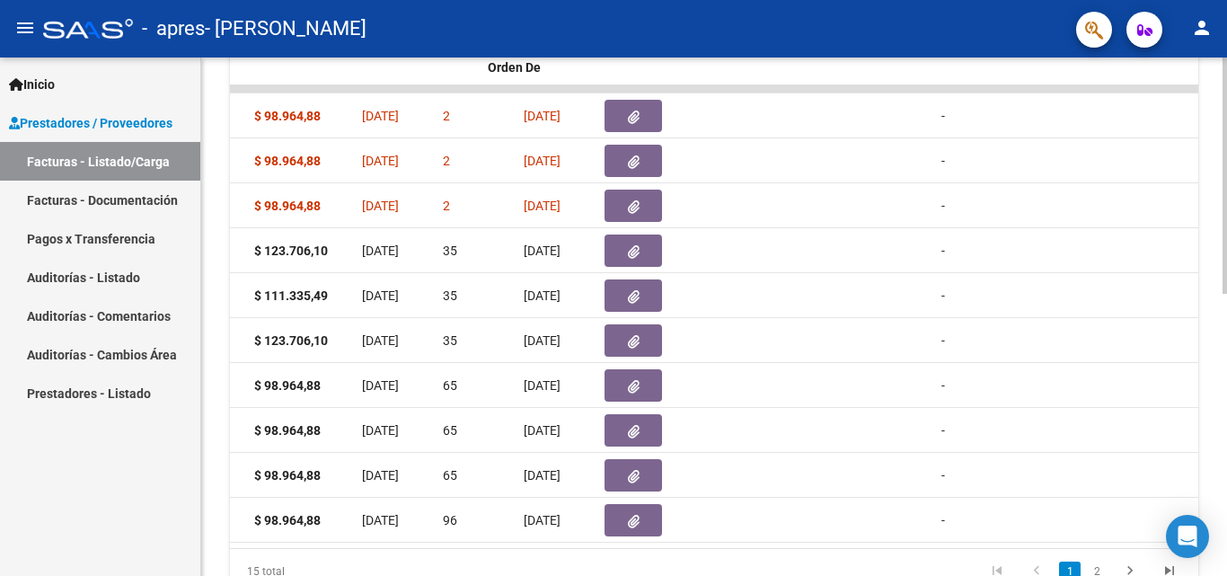
scroll to position [0, 0]
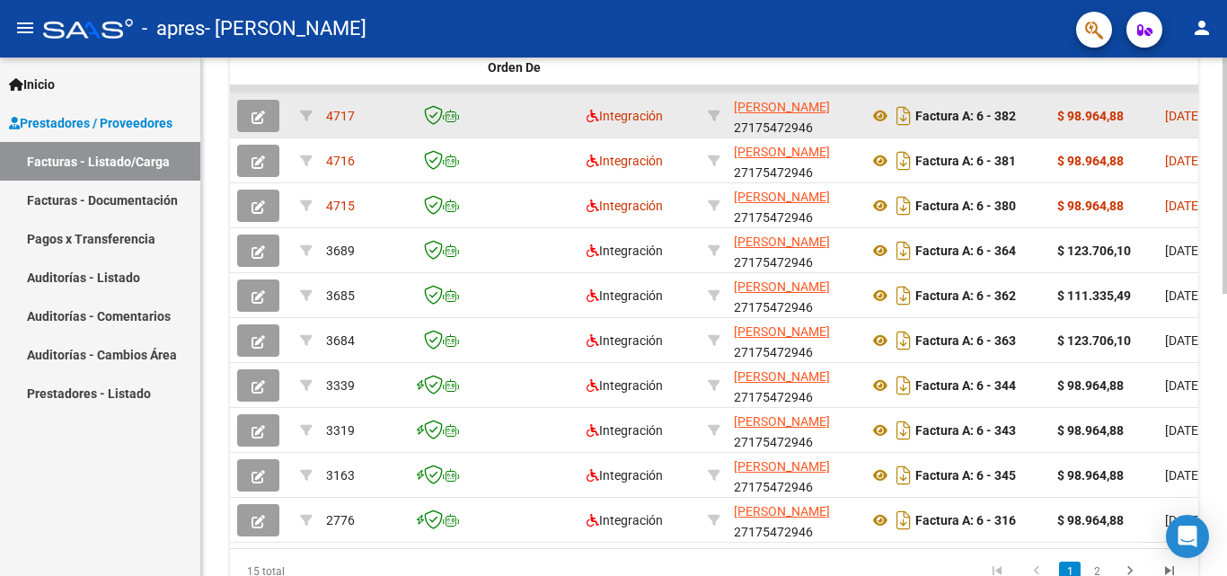
click at [265, 111] on button "button" at bounding box center [258, 116] width 42 height 32
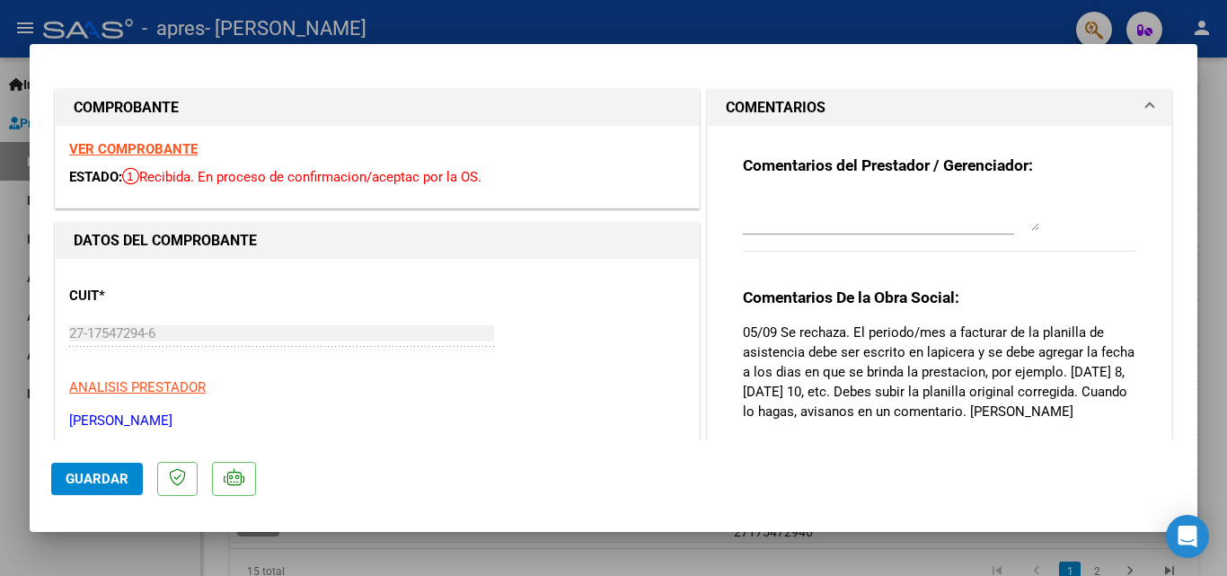
click at [804, 229] on textarea at bounding box center [891, 213] width 296 height 36
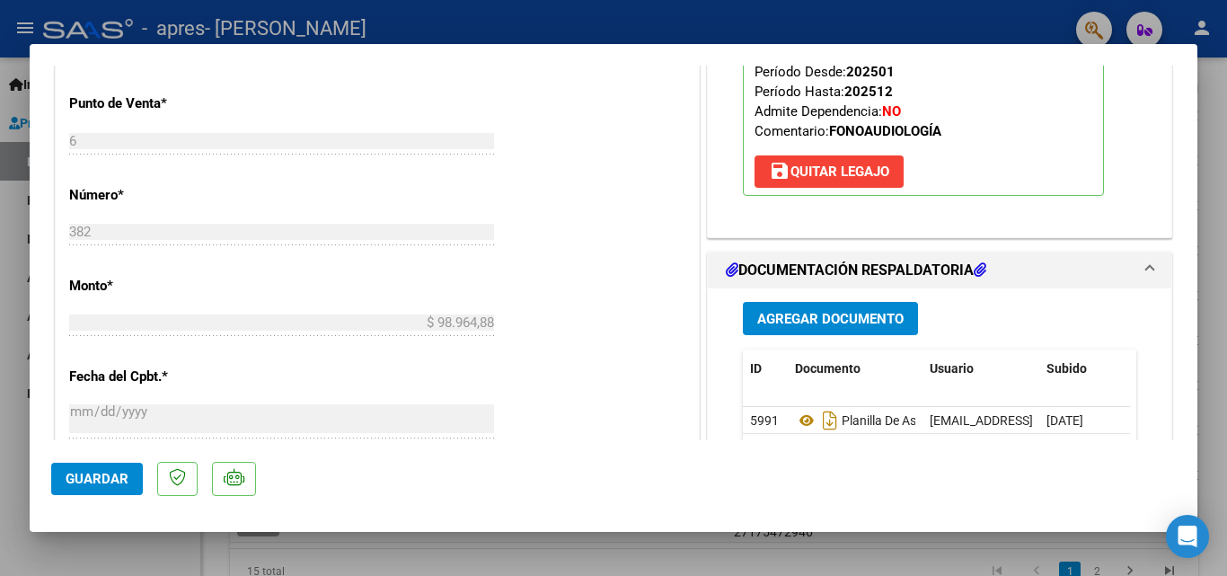
scroll to position [898, 0]
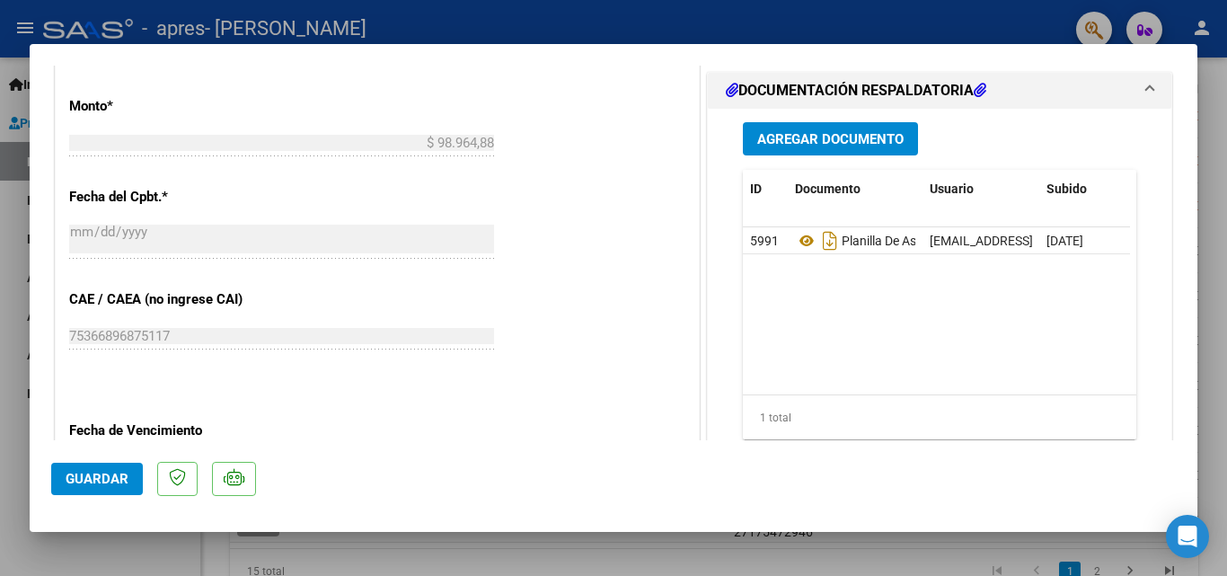
type textarea "Planilla corregida."
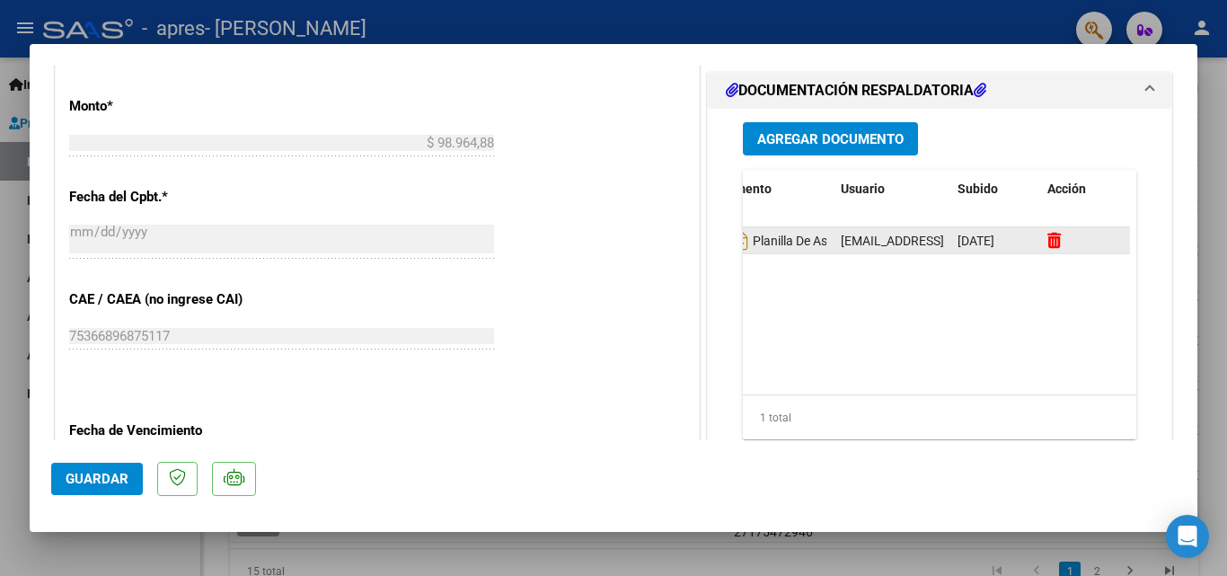
click at [1047, 243] on icon at bounding box center [1053, 240] width 13 height 17
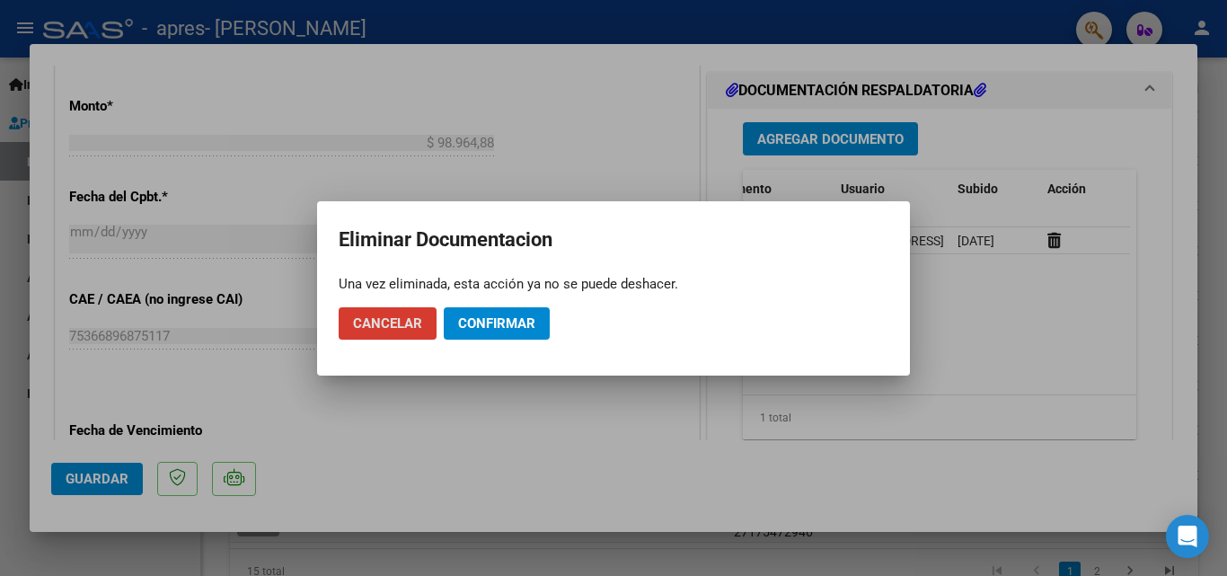
click at [462, 315] on span "Confirmar" at bounding box center [496, 323] width 77 height 16
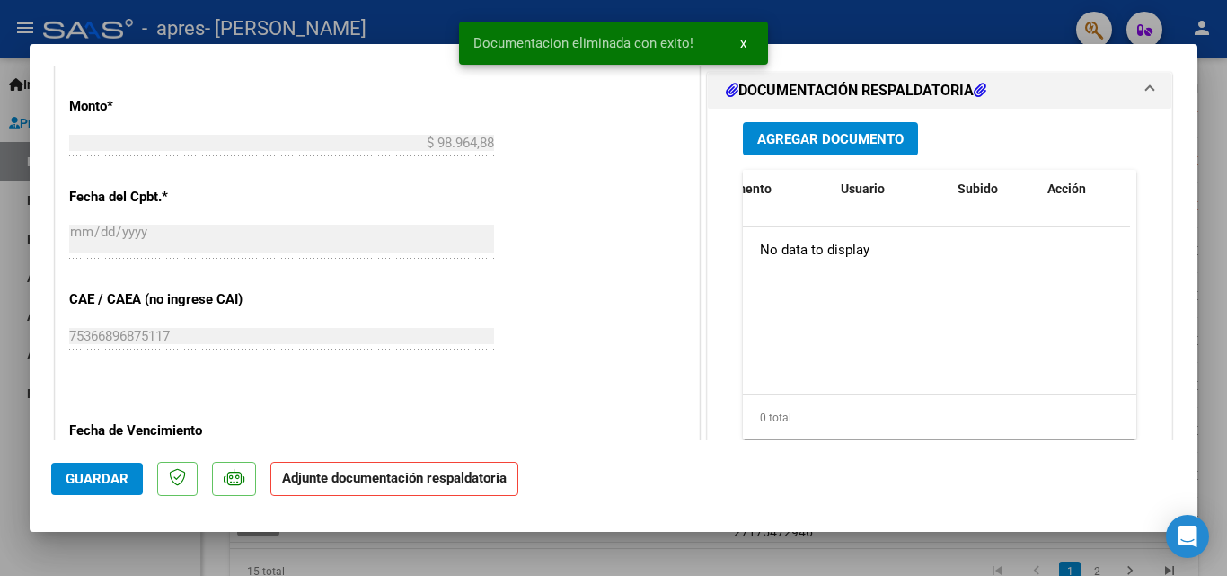
scroll to position [0, 0]
click at [815, 146] on span "Agregar Documento" at bounding box center [830, 139] width 146 height 16
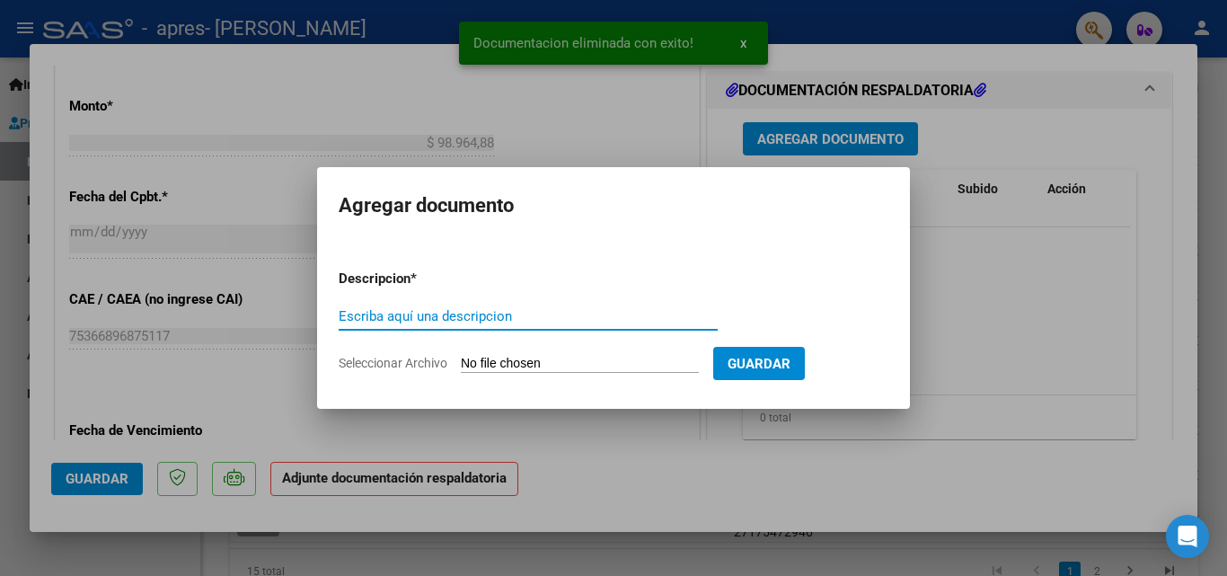
click at [591, 360] on input "Seleccionar Archivo" at bounding box center [580, 364] width 238 height 17
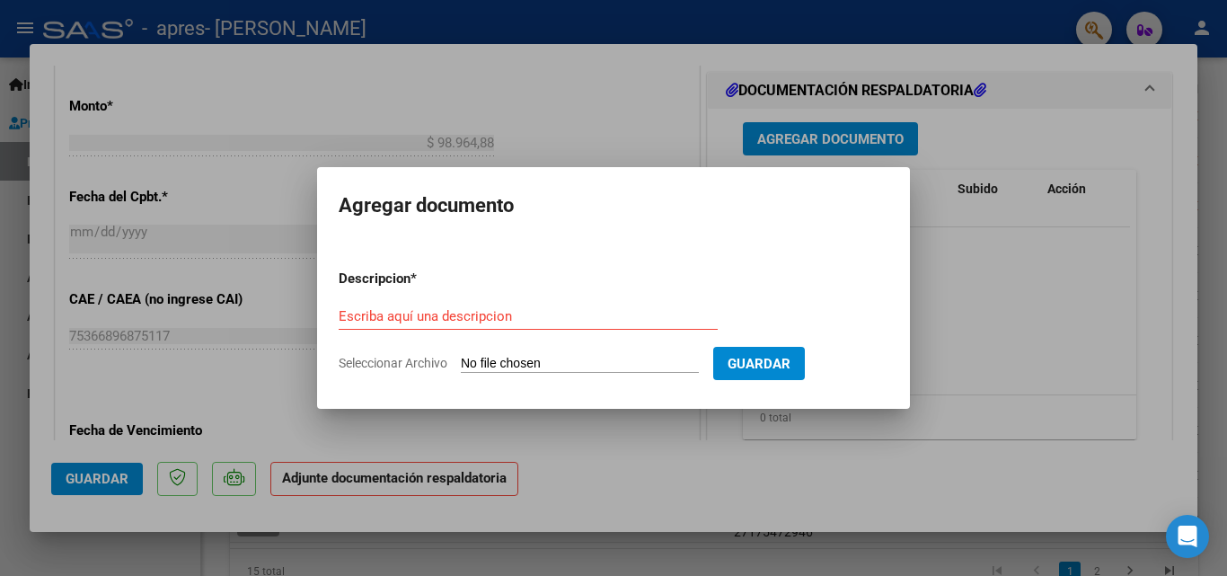
type input "C:\fakepath\[PERSON_NAME] ok (1).pdf"
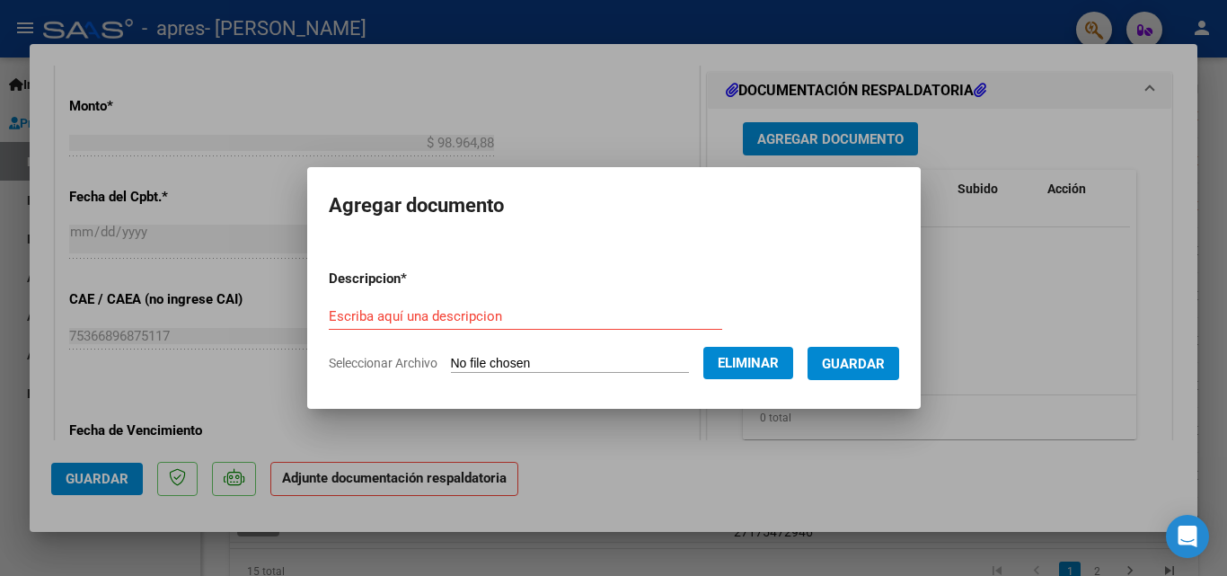
click at [879, 361] on span "Guardar" at bounding box center [853, 364] width 63 height 16
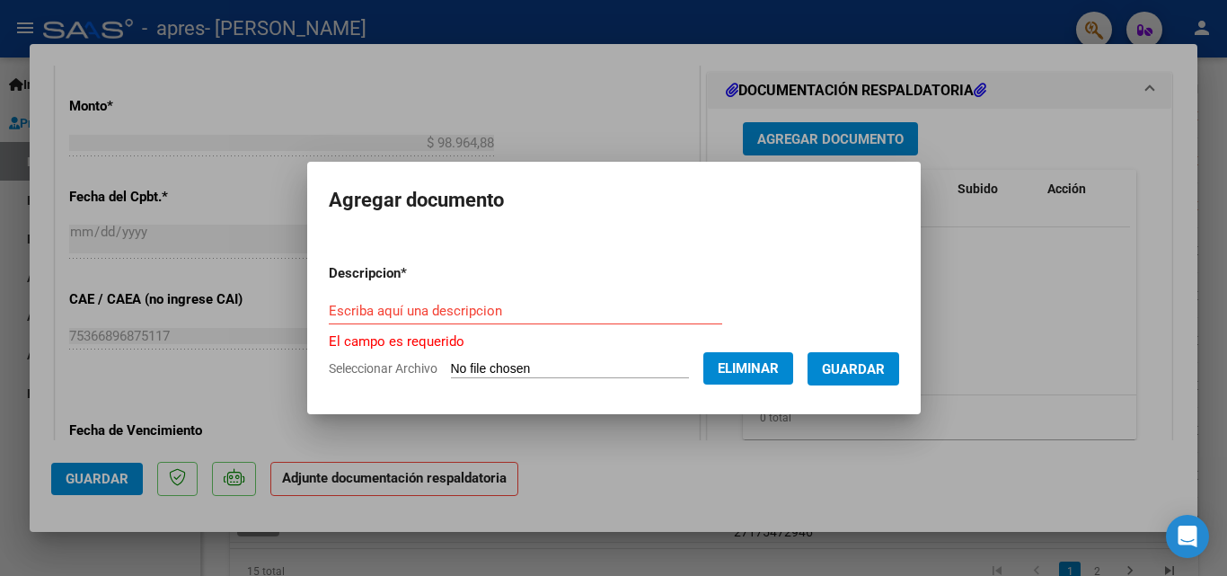
click at [611, 310] on input "Escriba aquí una descripcion" at bounding box center [525, 311] width 393 height 16
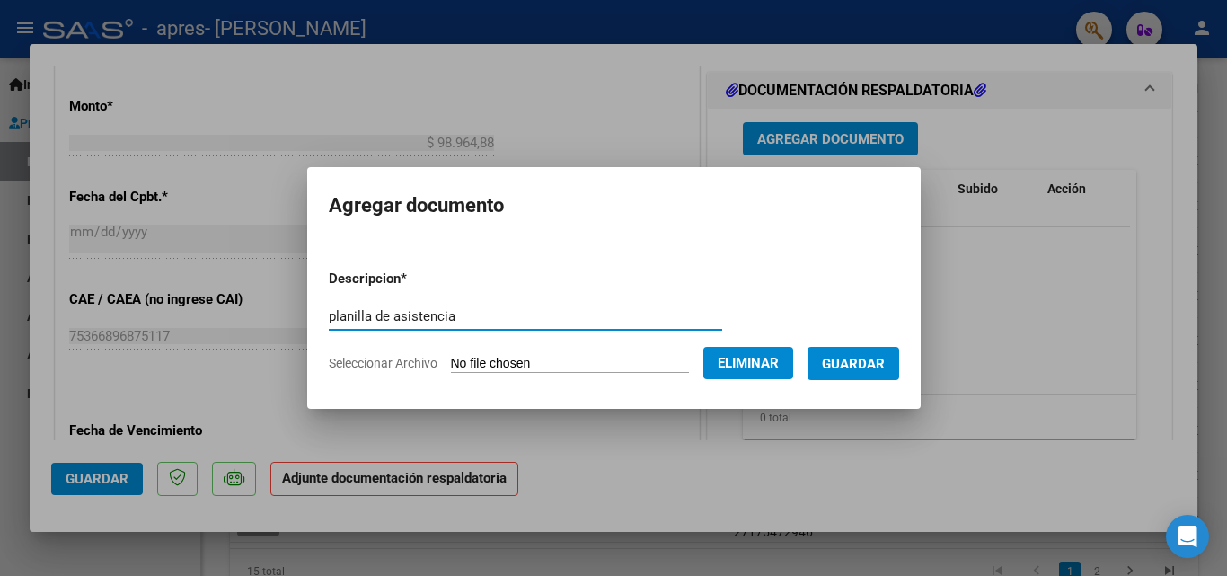
type input "planilla de asistencia"
click at [899, 367] on button "Guardar" at bounding box center [853, 363] width 92 height 33
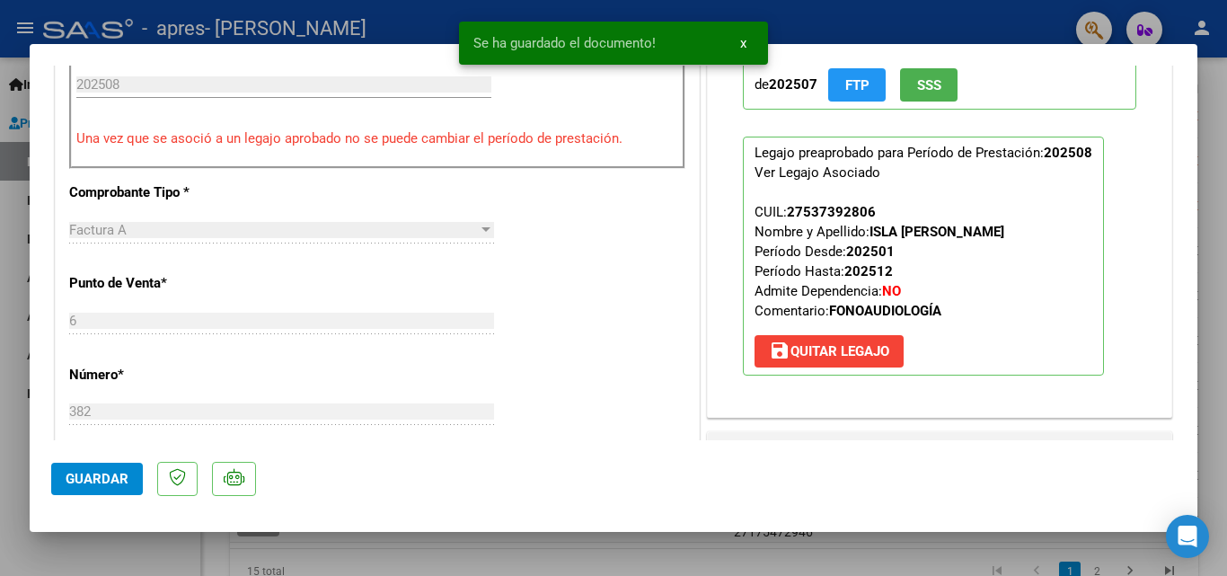
scroll to position [898, 0]
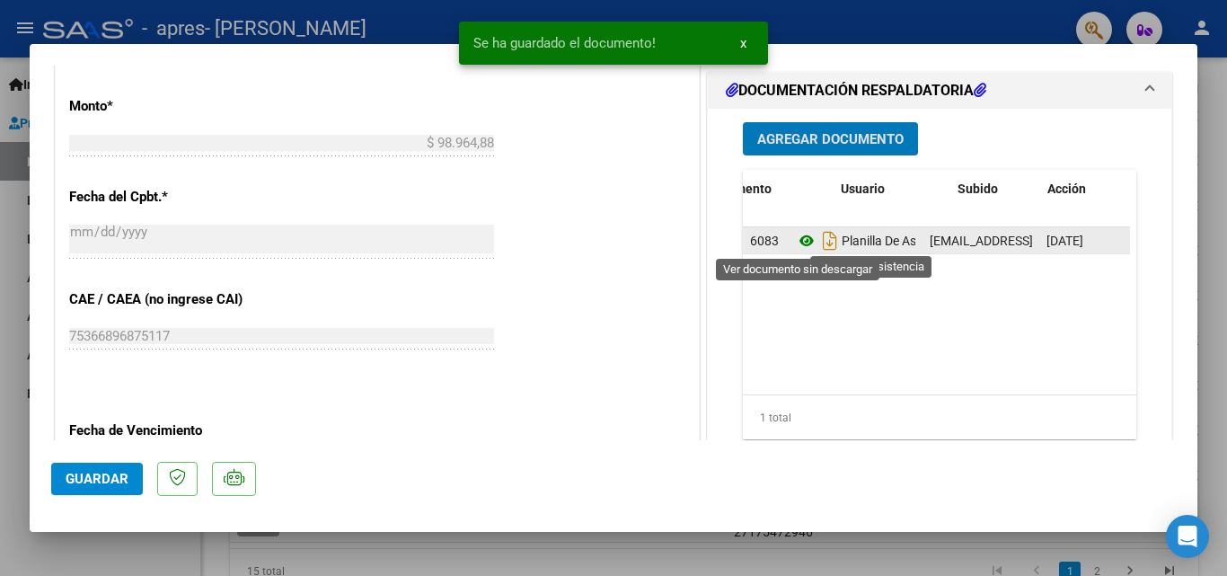
click at [803, 237] on icon at bounding box center [806, 241] width 23 height 22
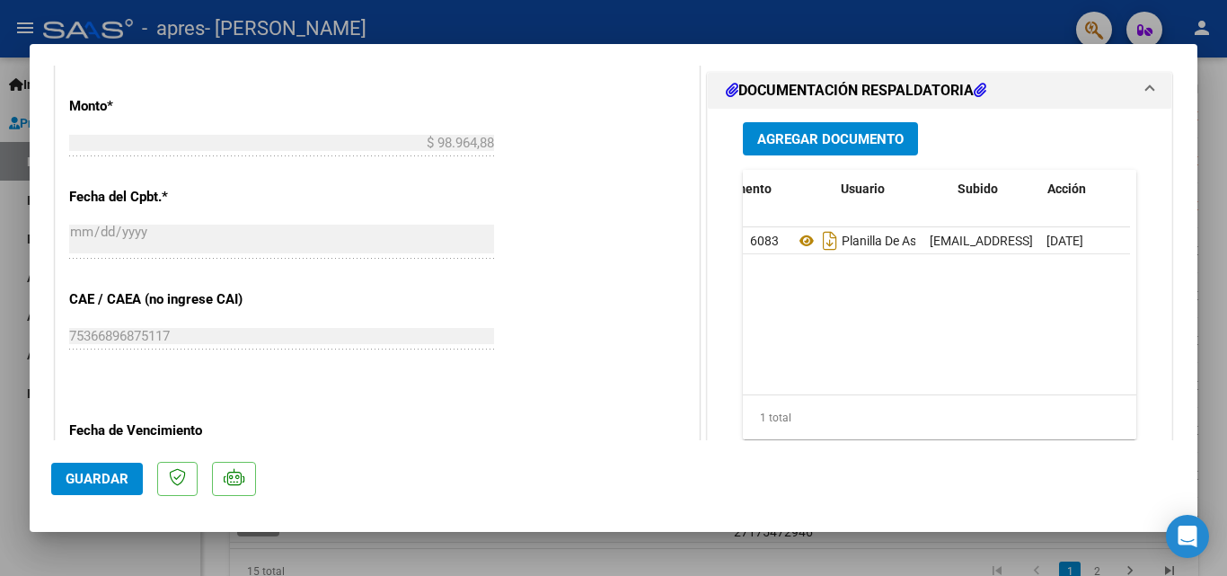
scroll to position [1166, 0]
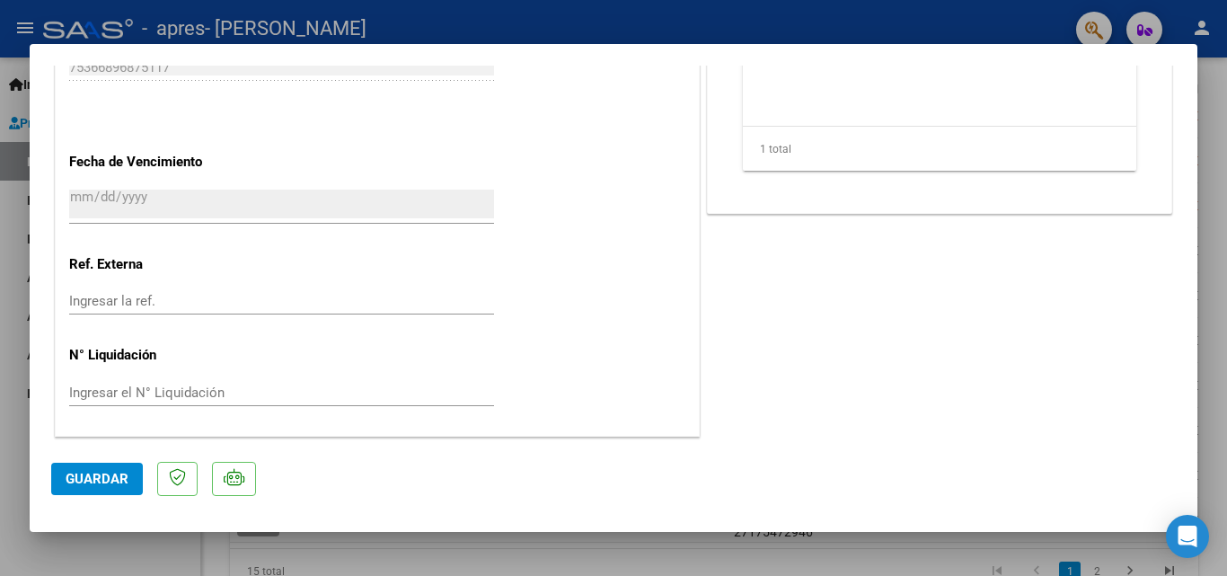
click at [120, 471] on span "Guardar" at bounding box center [97, 479] width 63 height 16
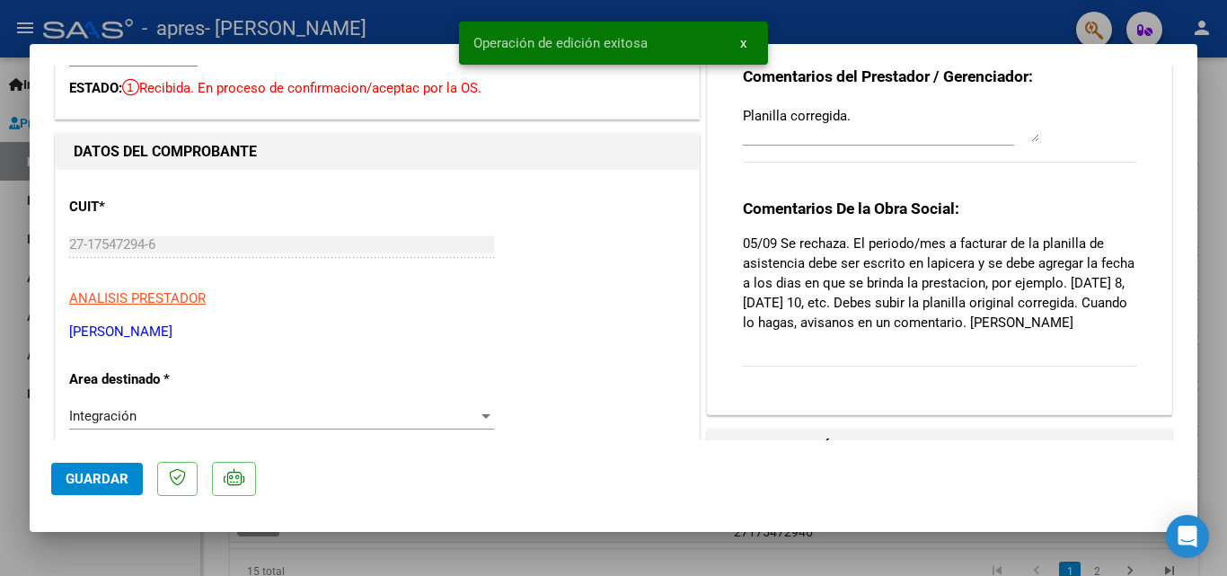
scroll to position [0, 0]
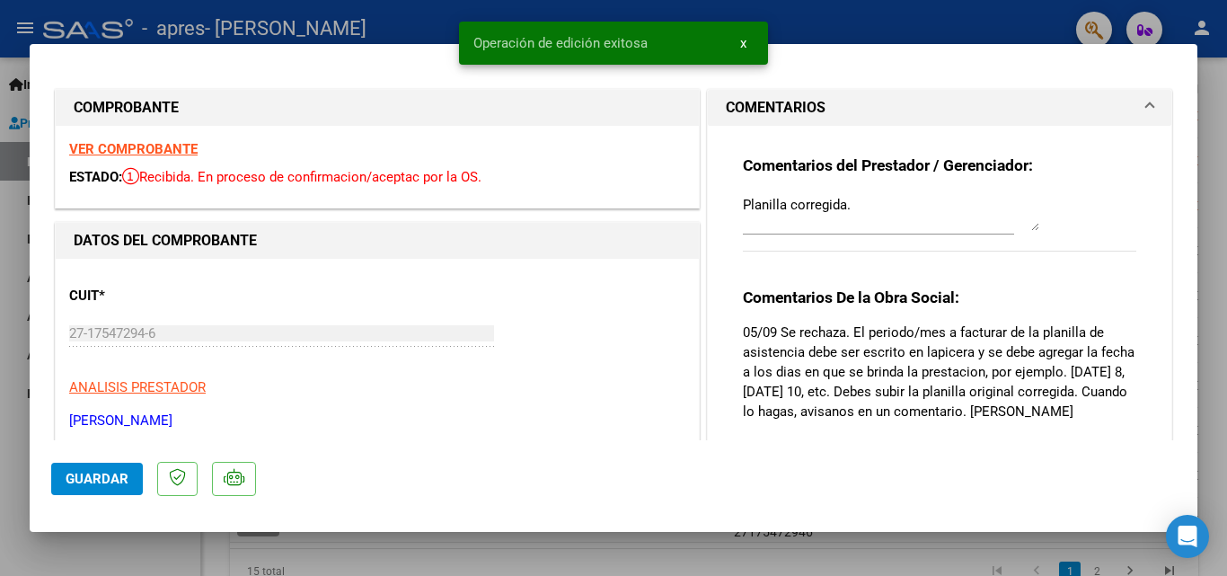
click at [12, 217] on div at bounding box center [613, 288] width 1227 height 576
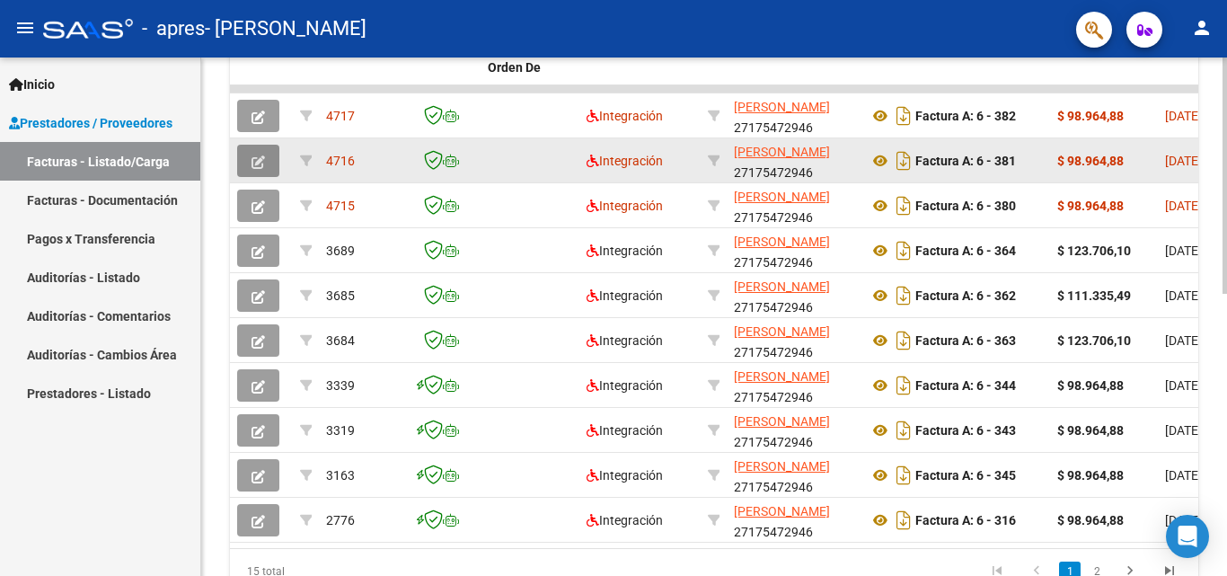
click at [268, 157] on button "button" at bounding box center [258, 161] width 42 height 32
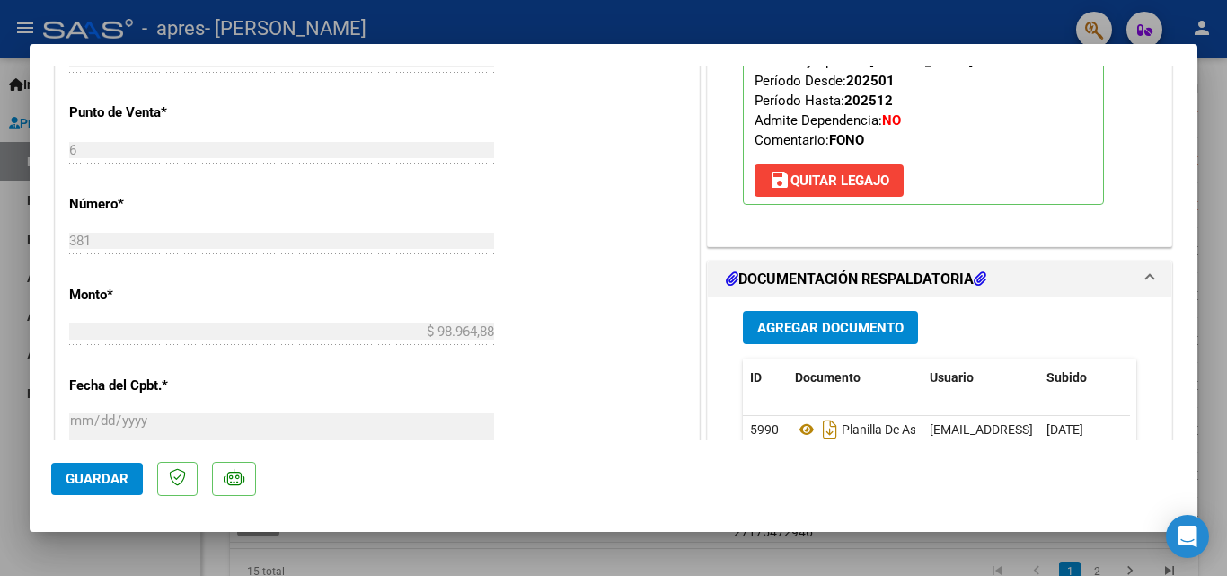
scroll to position [808, 0]
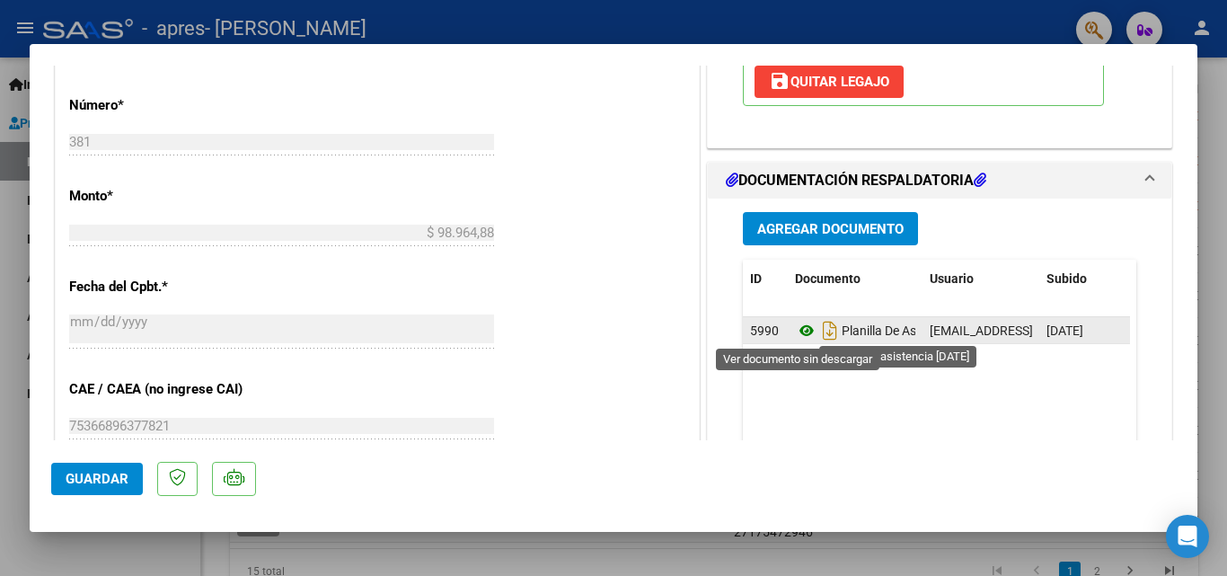
click at [800, 322] on icon at bounding box center [806, 331] width 23 height 22
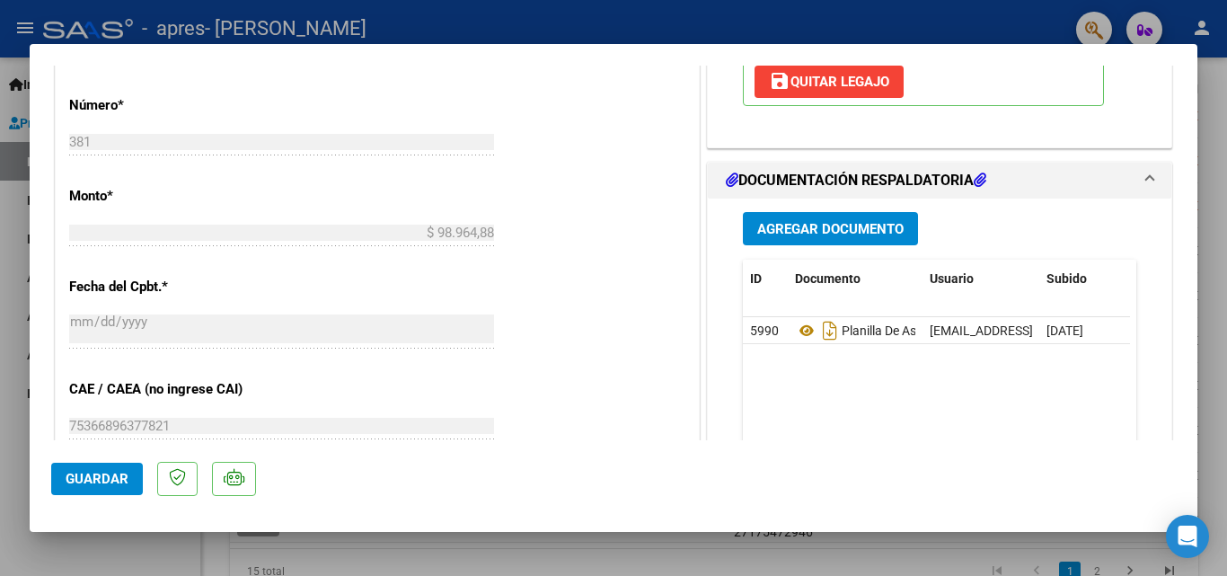
click at [1042, 422] on datatable-body "5990 Planilla De Asistencia [DATE] [EMAIL_ADDRESS][DOMAIN_NAME] - [PERSON_NAME]…" at bounding box center [936, 400] width 387 height 167
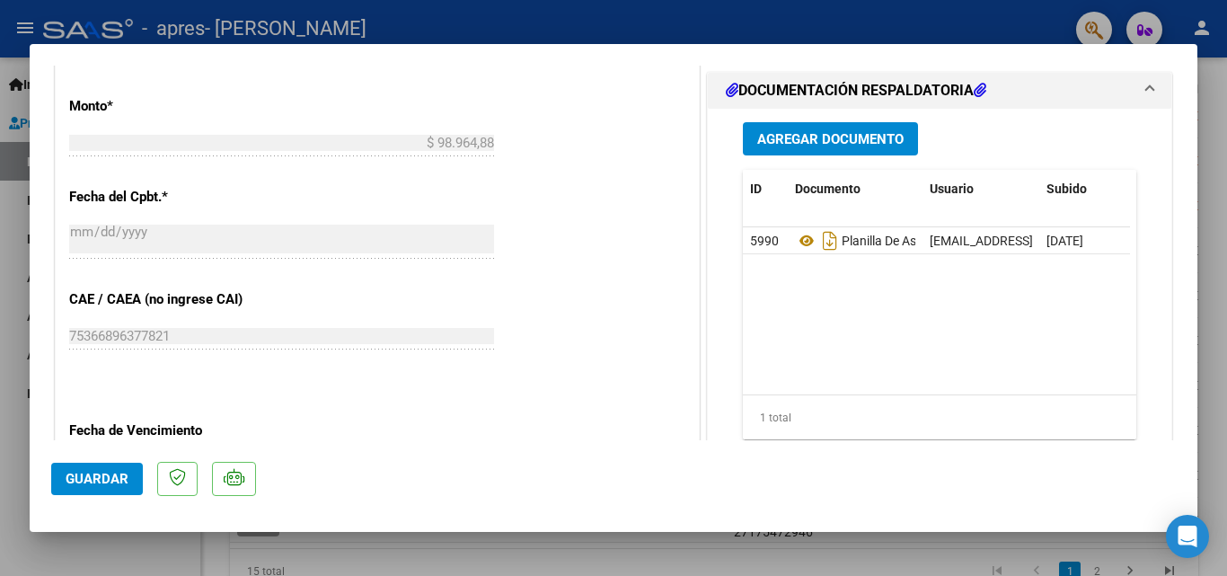
scroll to position [0, 89]
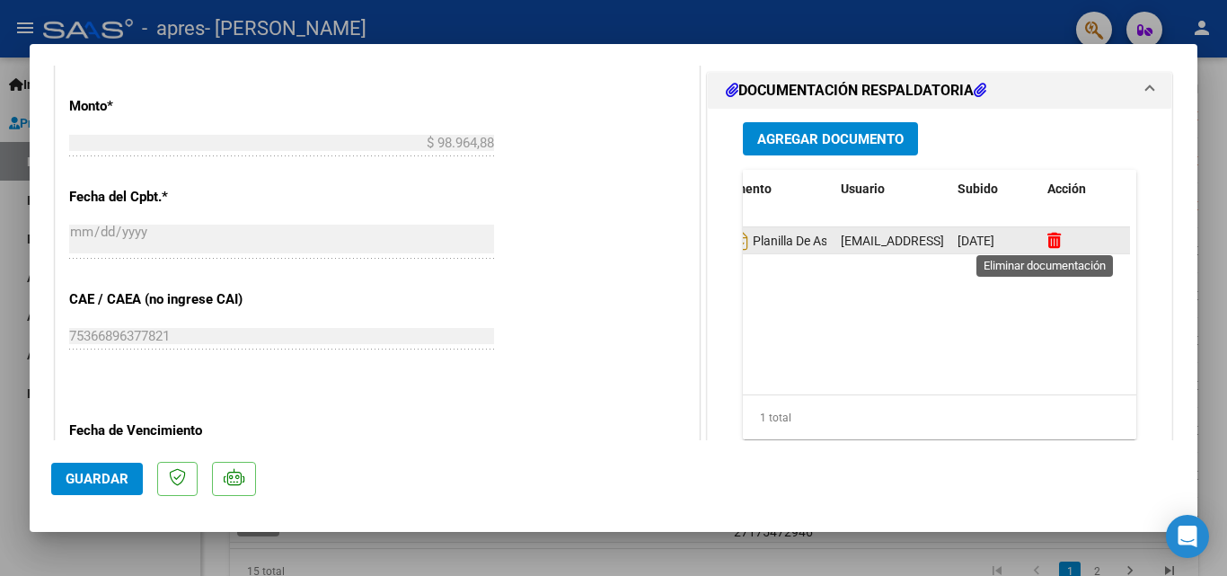
click at [1047, 243] on icon at bounding box center [1053, 240] width 13 height 17
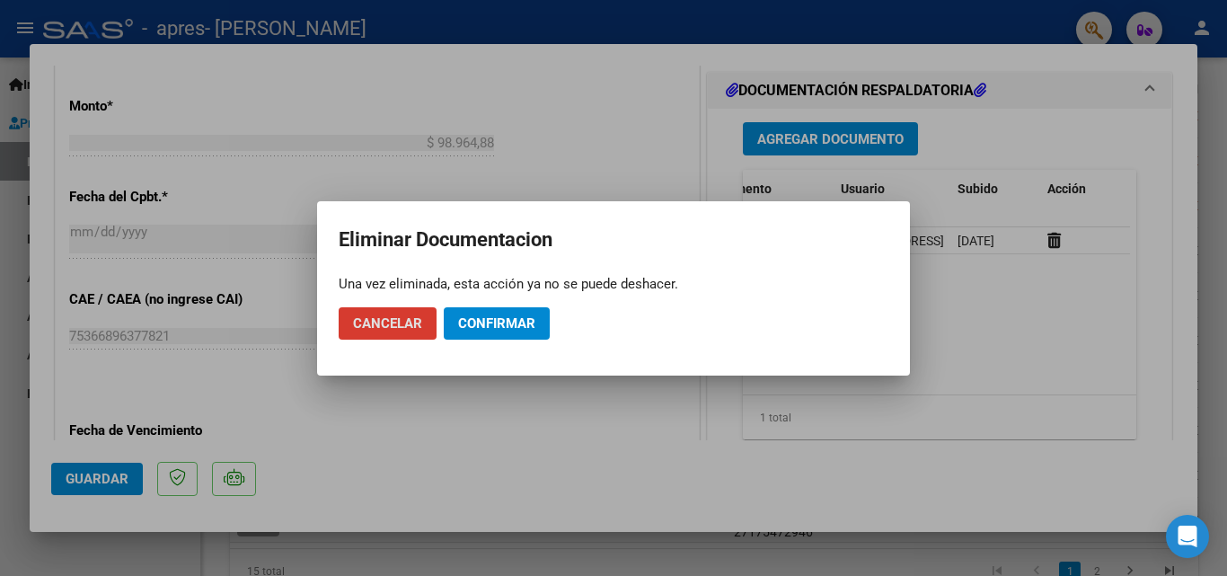
click at [483, 319] on span "Confirmar" at bounding box center [496, 323] width 77 height 16
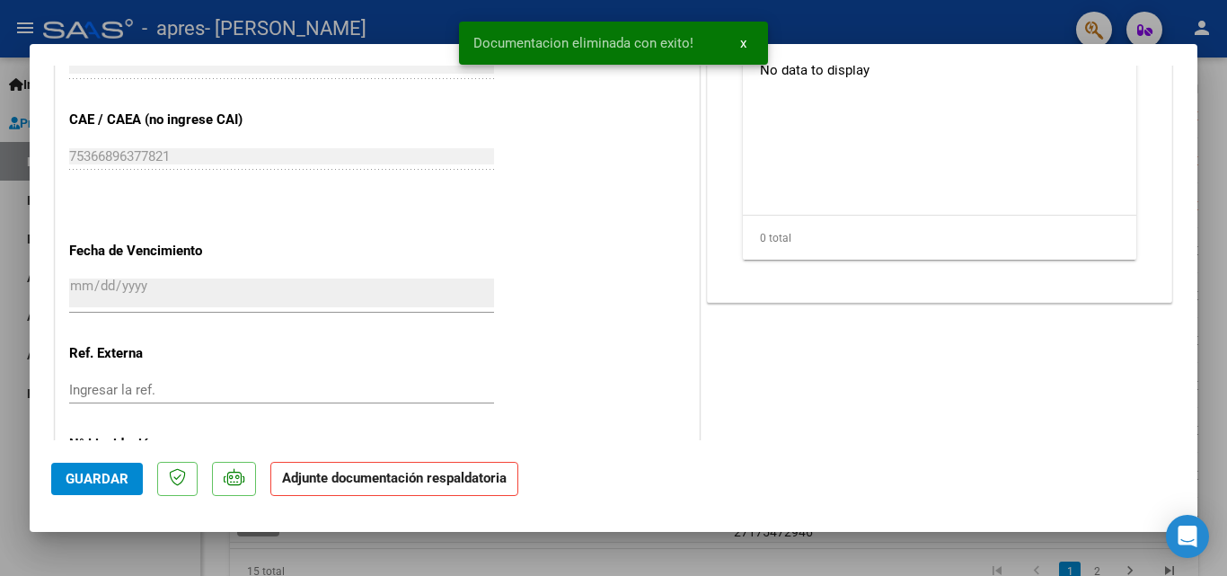
scroll to position [898, 0]
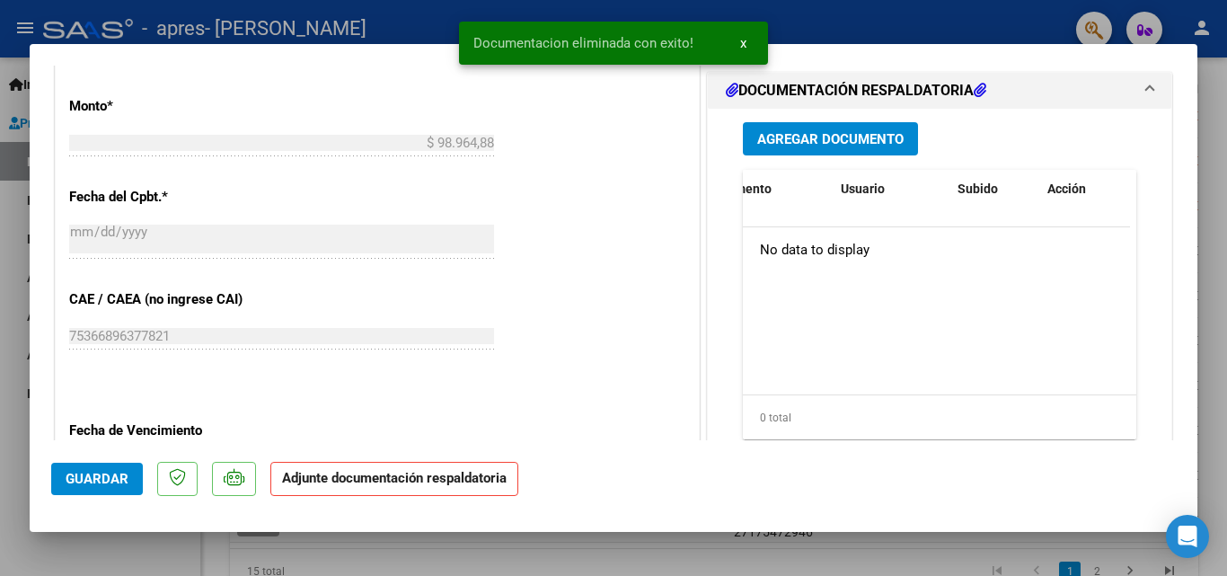
click at [805, 162] on div "Agregar Documento ID Documento Usuario Subido Acción No data to display 0 total…" at bounding box center [939, 288] width 420 height 358
click at [805, 149] on button "Agregar Documento" at bounding box center [830, 138] width 175 height 33
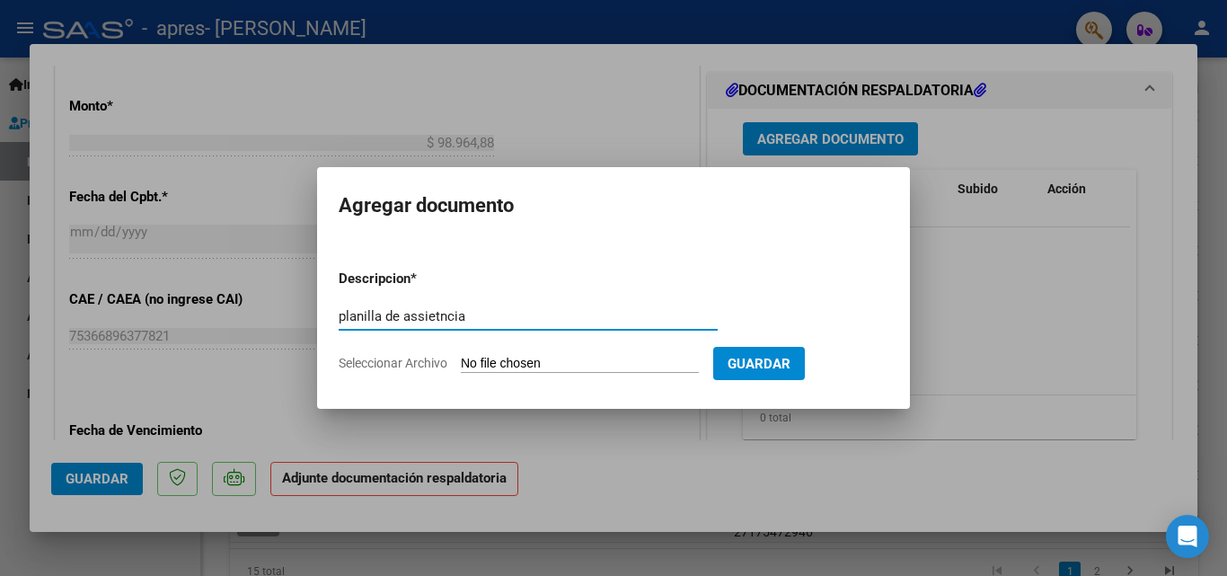
click at [439, 312] on input "planilla de assietncia" at bounding box center [528, 316] width 379 height 16
type input "planilla de asistencia"
click at [520, 358] on input "Seleccionar Archivo" at bounding box center [580, 364] width 238 height 17
type input "C:\fakepath\planilla leon ok agosto.pdf"
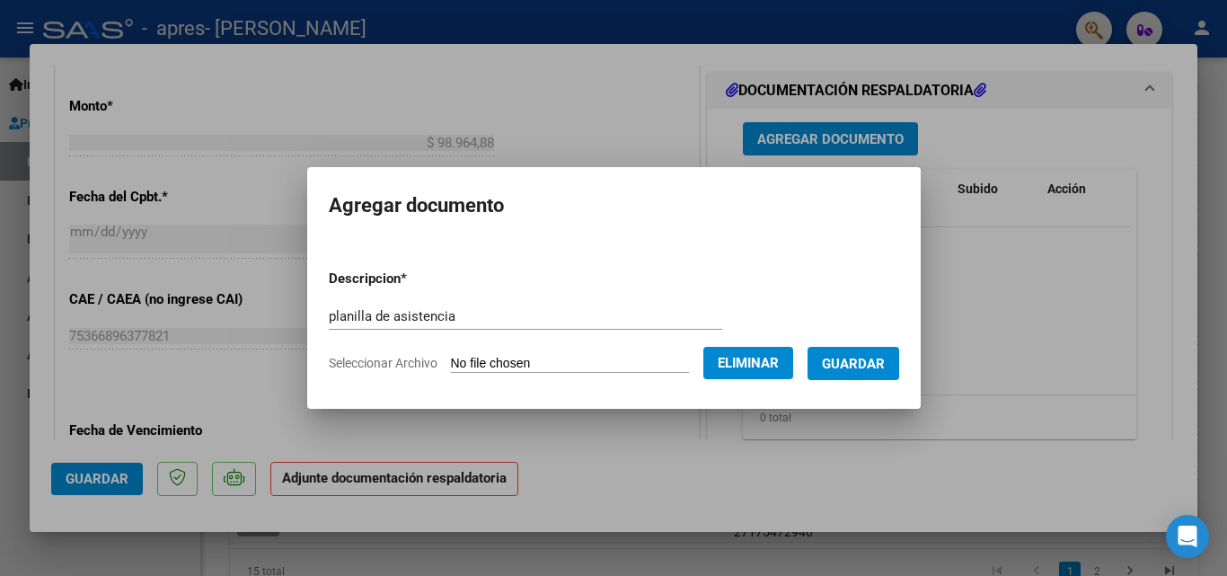
click at [863, 367] on span "Guardar" at bounding box center [853, 364] width 63 height 16
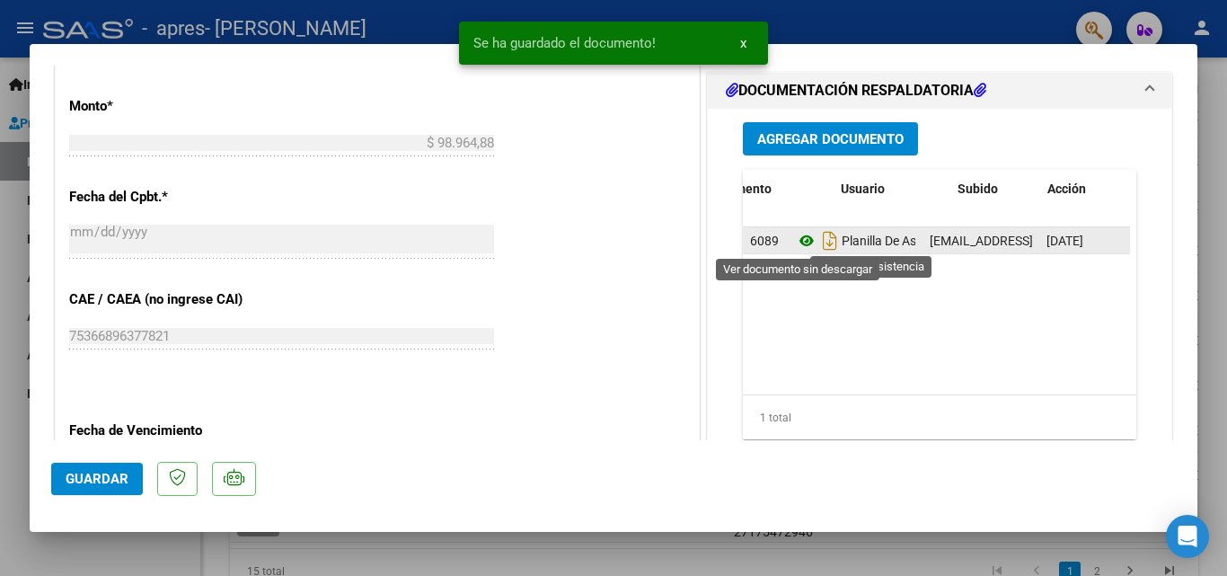
click at [795, 238] on icon at bounding box center [806, 241] width 23 height 22
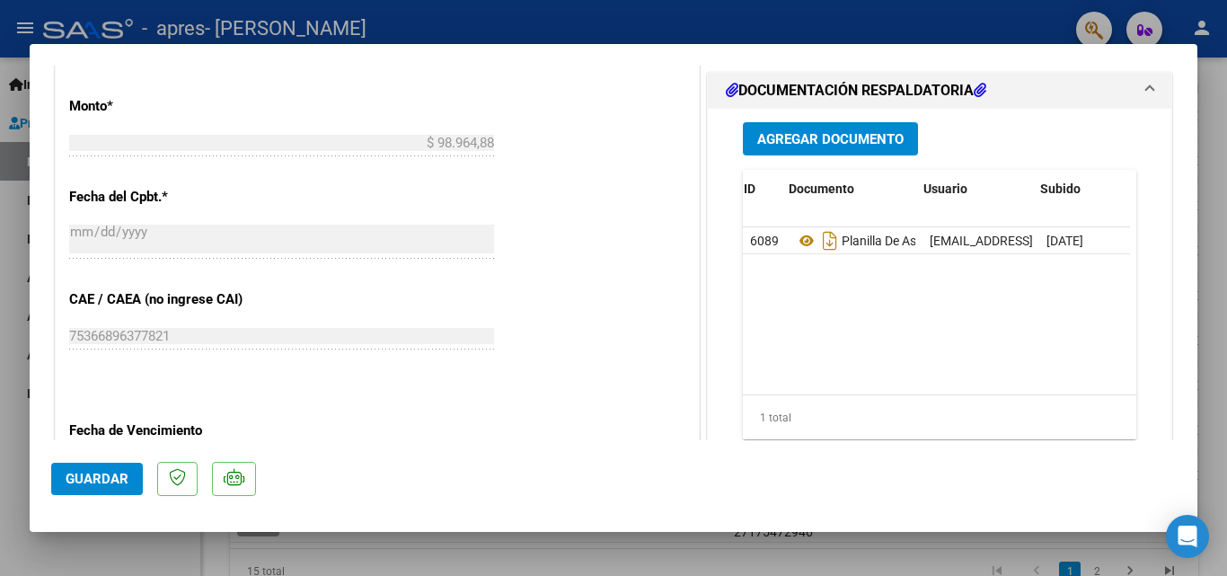
scroll to position [0, 89]
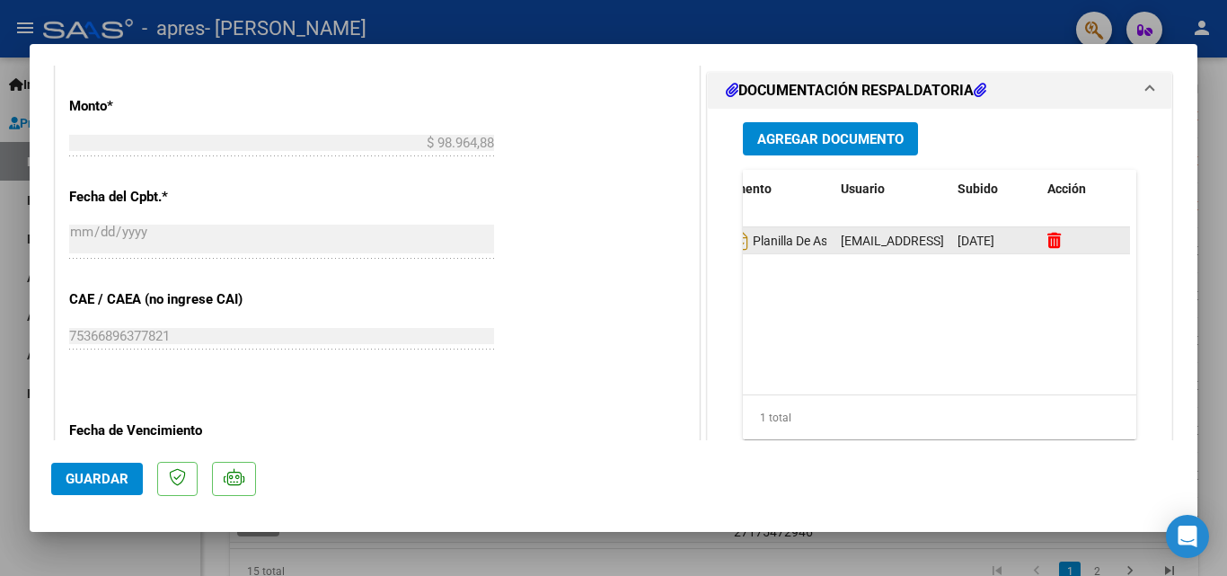
click at [1047, 240] on icon at bounding box center [1053, 240] width 13 height 17
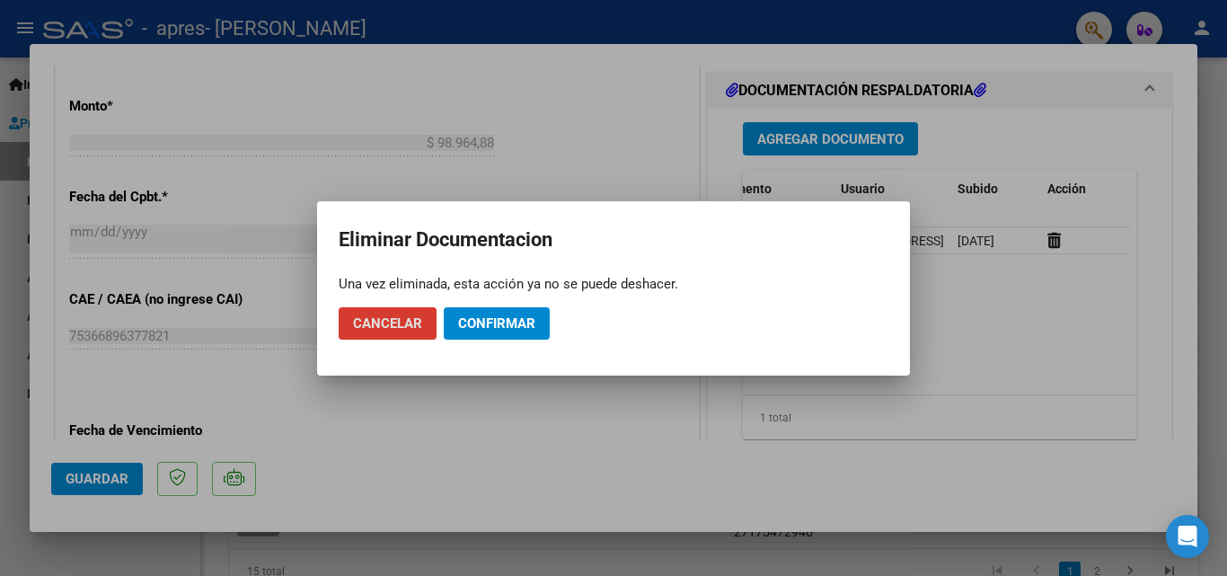
click at [512, 308] on button "Confirmar" at bounding box center [497, 323] width 106 height 32
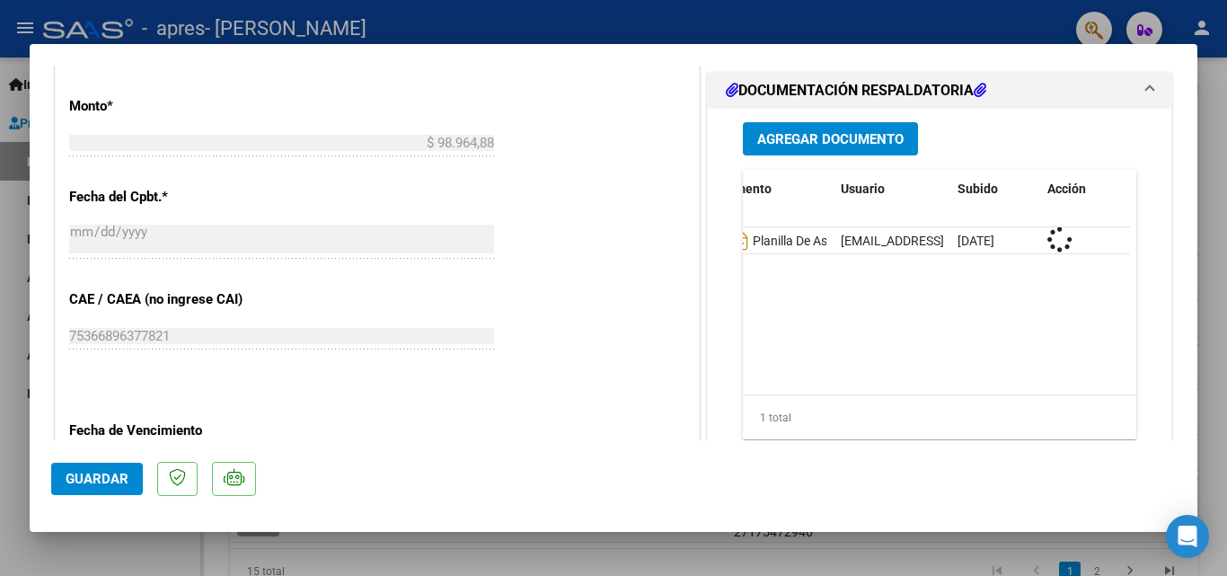
scroll to position [0, 0]
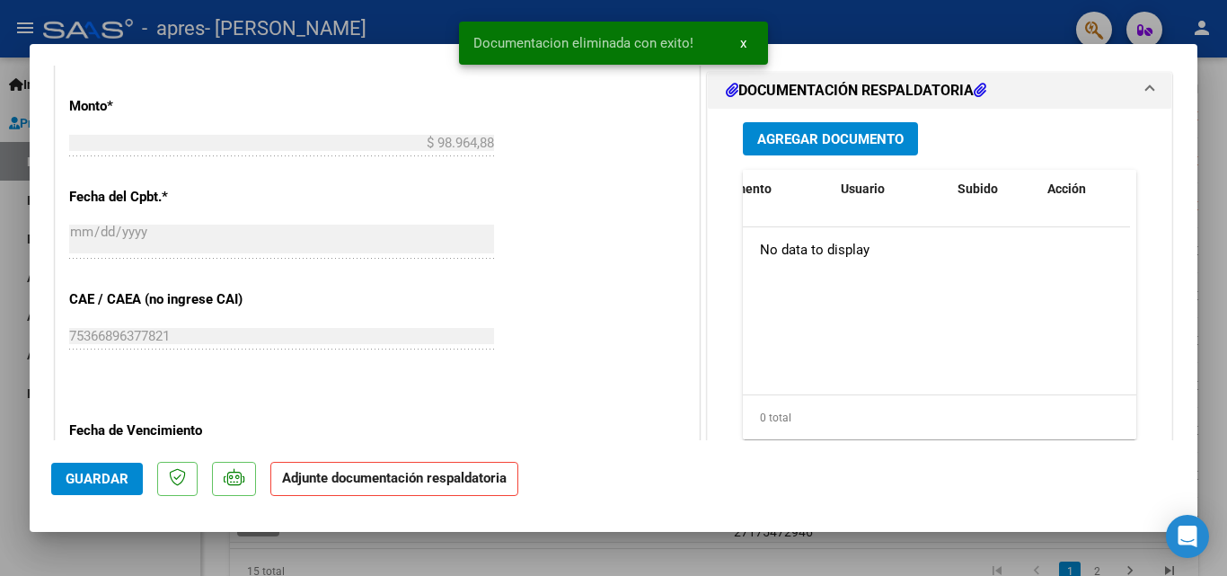
click at [840, 139] on span "Agregar Documento" at bounding box center [830, 139] width 146 height 16
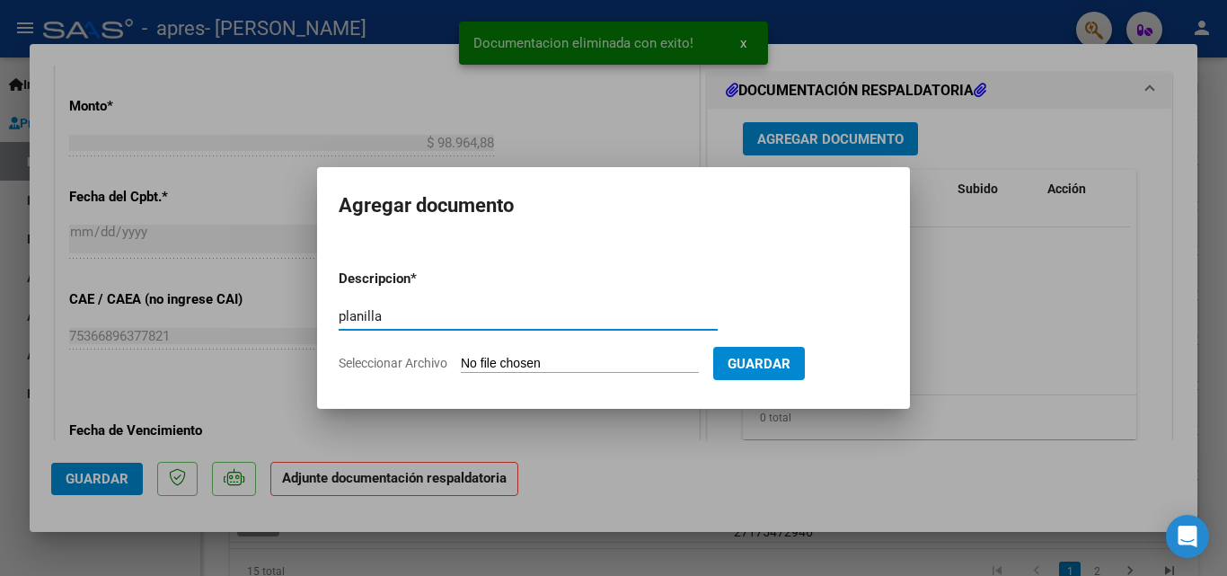
type input "planilla"
click at [584, 365] on input "Seleccionar Archivo" at bounding box center [580, 364] width 238 height 17
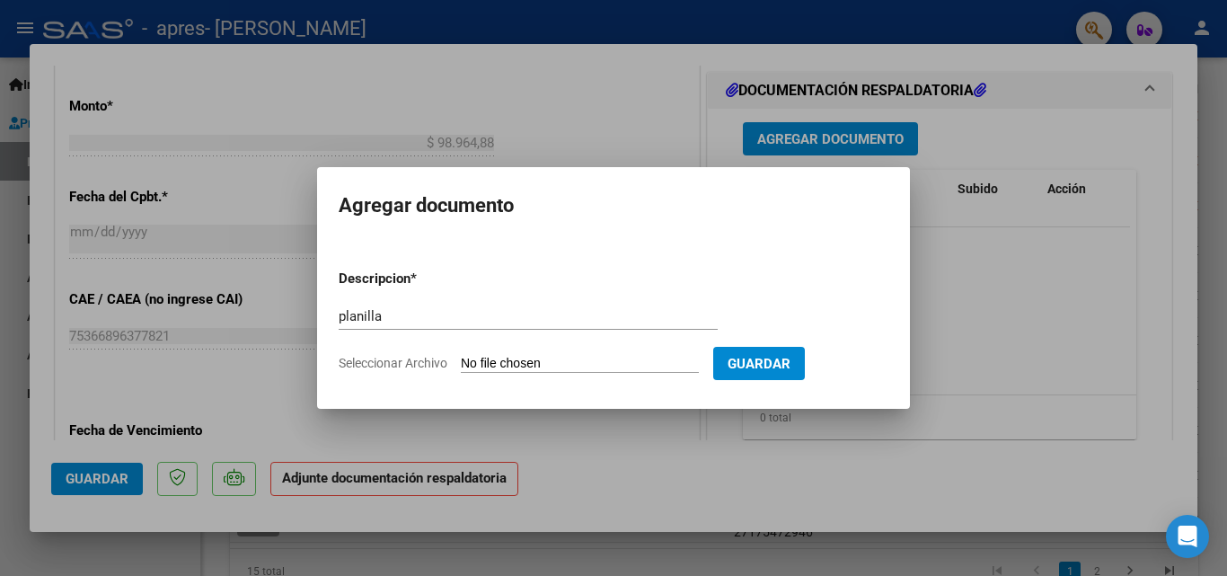
type input "C:\fakepath\planilla leon ok.pdf"
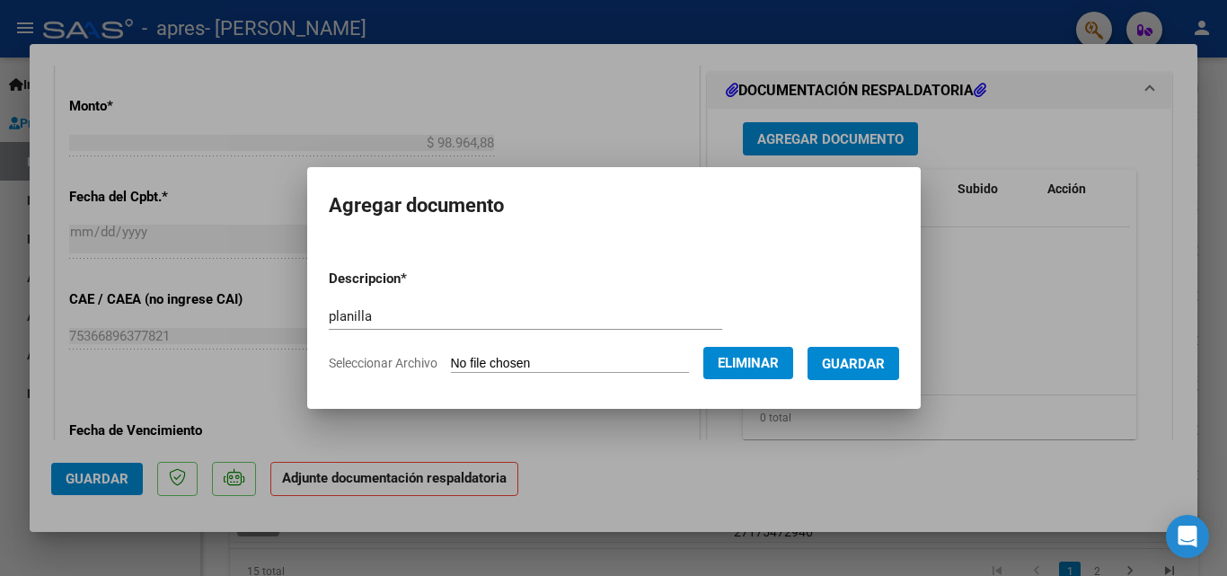
click at [866, 356] on span "Guardar" at bounding box center [853, 364] width 63 height 16
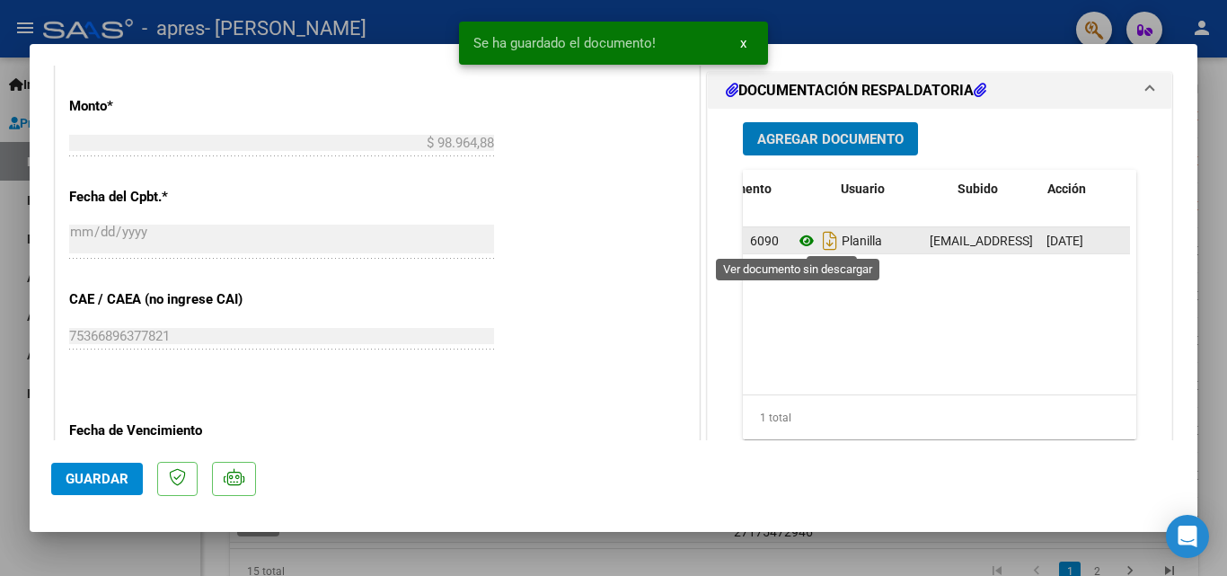
click at [803, 242] on icon at bounding box center [806, 241] width 23 height 22
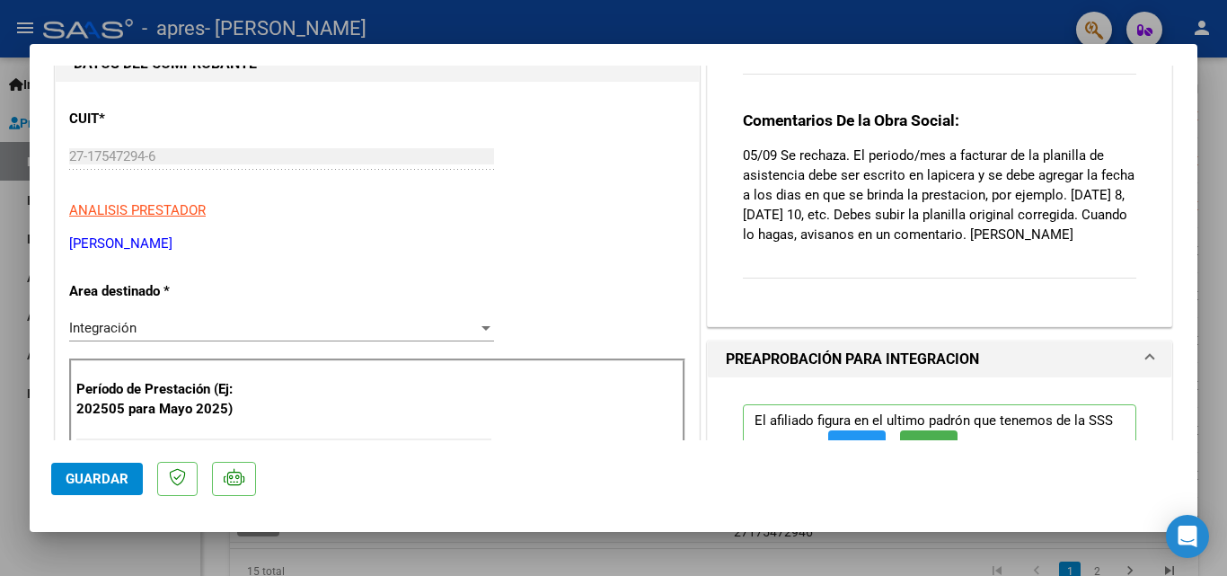
scroll to position [90, 0]
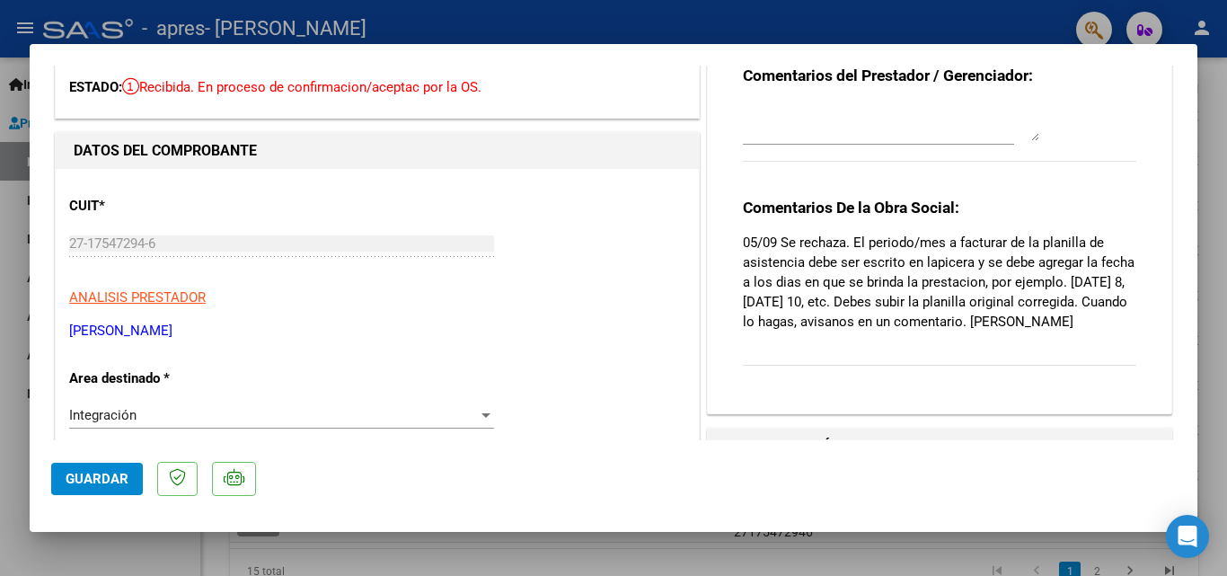
click at [805, 129] on textarea at bounding box center [891, 123] width 296 height 36
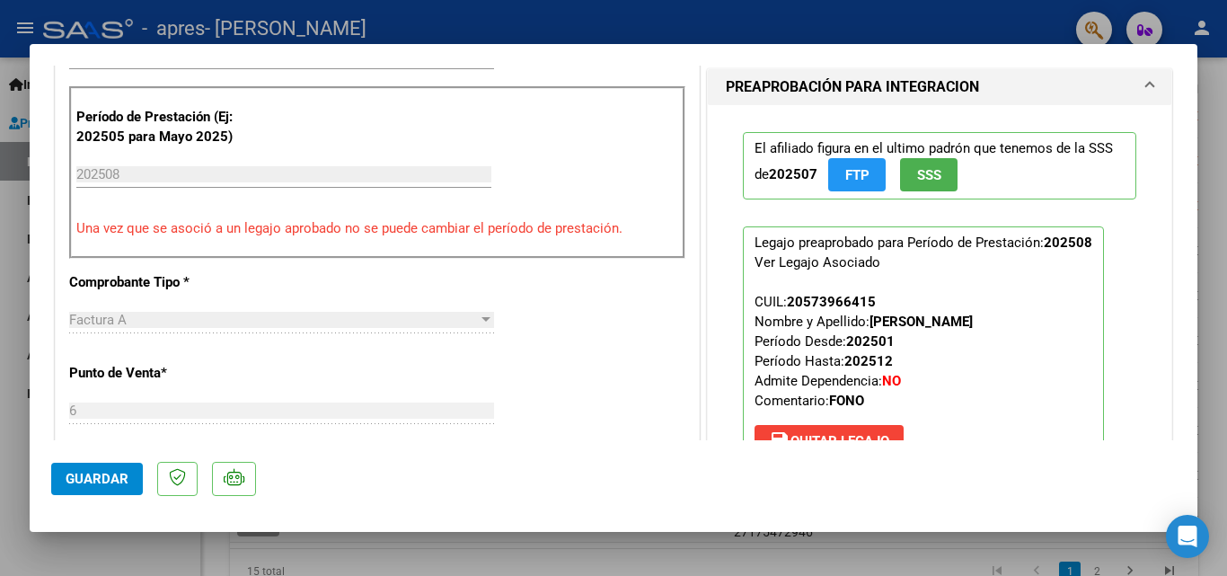
scroll to position [898, 0]
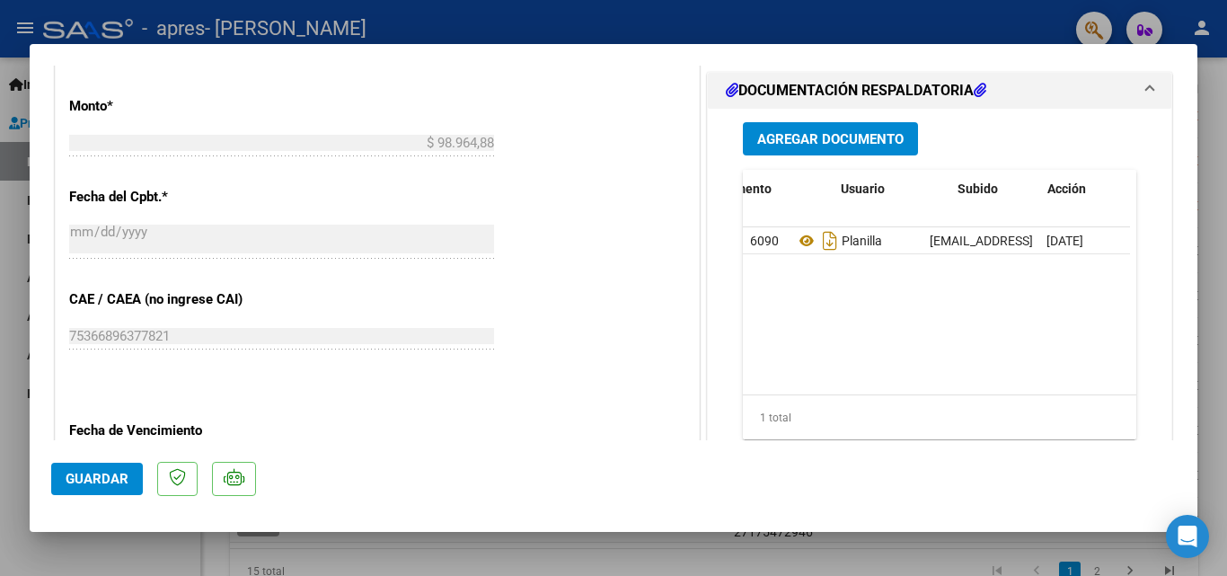
type textarea "Planilla corregida."
click at [57, 486] on button "Guardar" at bounding box center [97, 478] width 92 height 32
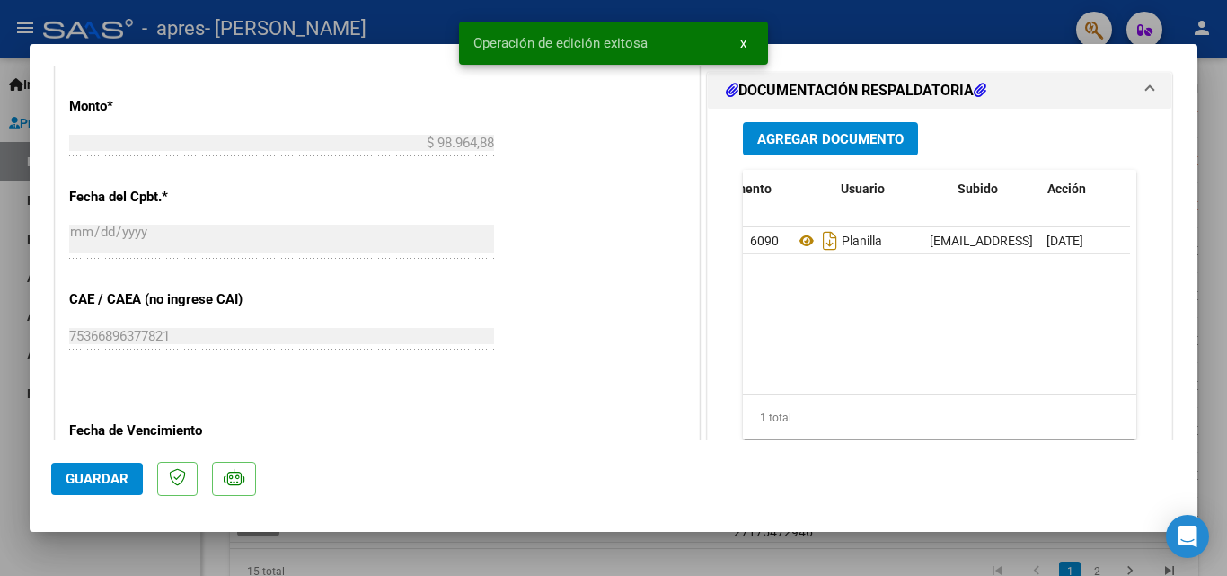
click at [0, 364] on div at bounding box center [613, 288] width 1227 height 576
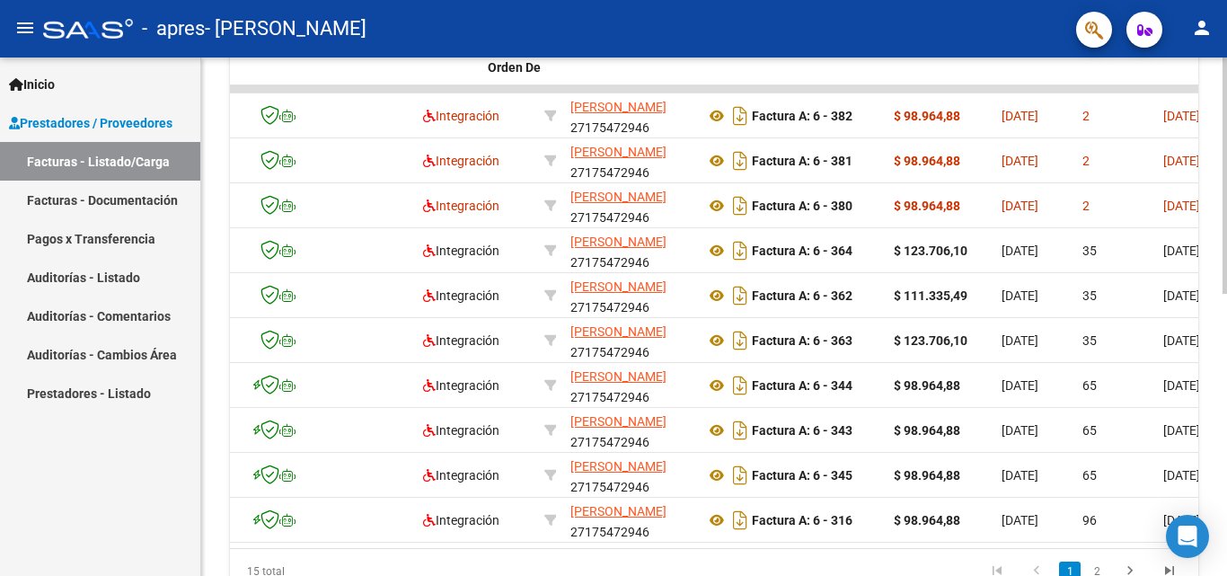
scroll to position [0, 0]
